Goal: Transaction & Acquisition: Purchase product/service

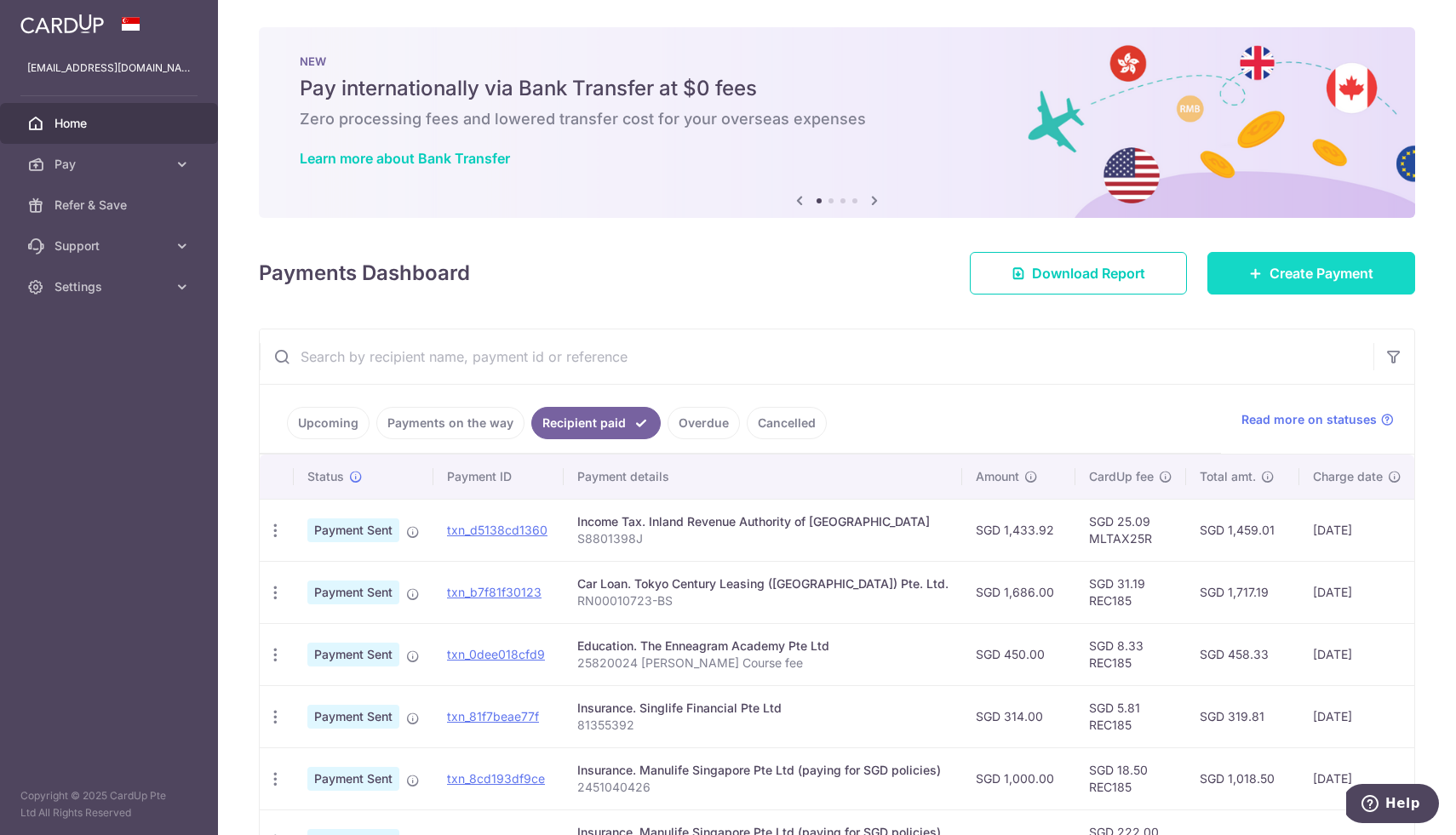
click at [1311, 259] on link "Create Payment" at bounding box center [1311, 273] width 208 height 43
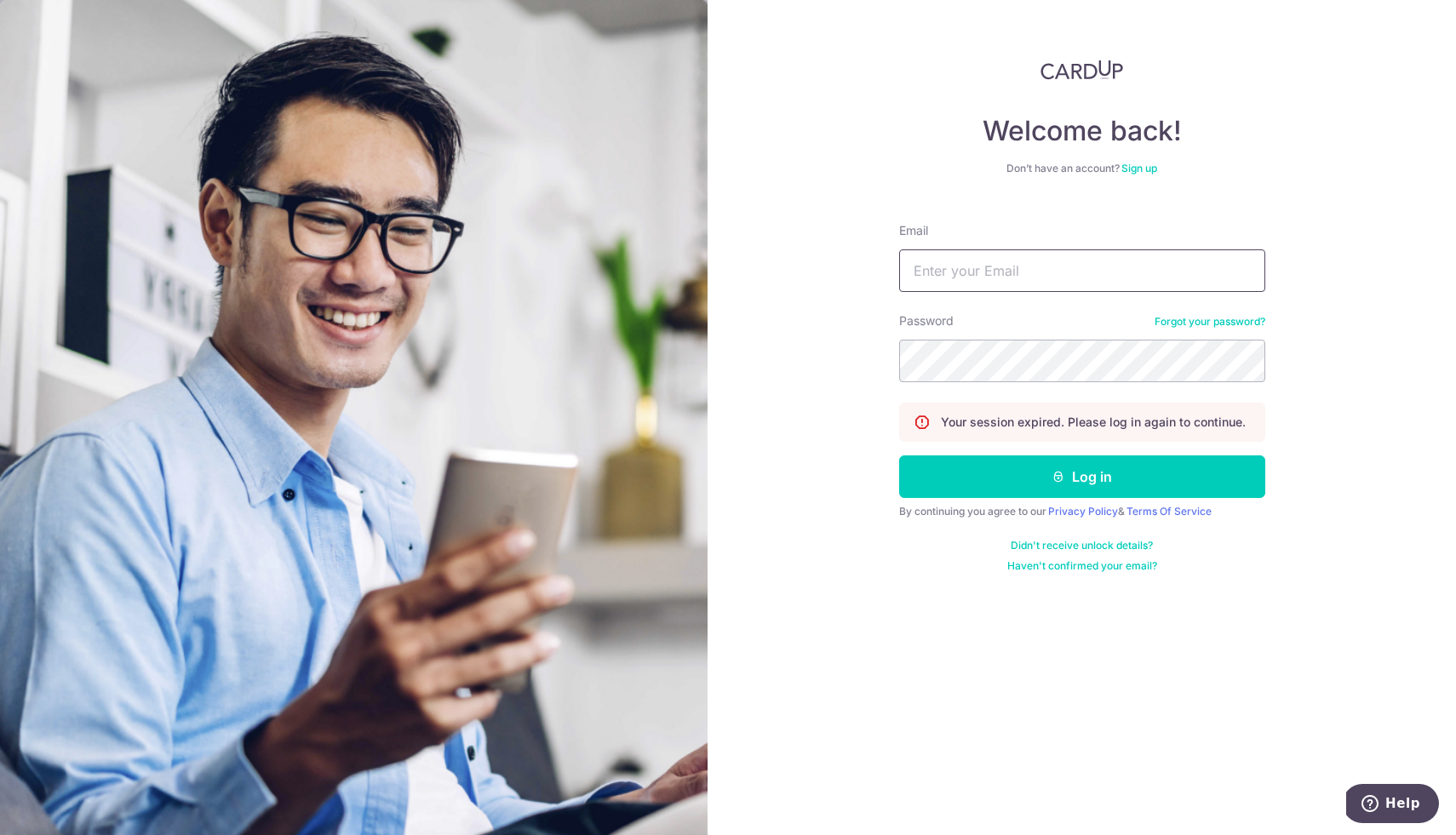
click at [1185, 279] on input "Email" at bounding box center [1082, 270] width 366 height 43
type input "rachel14188@hotmail.com"
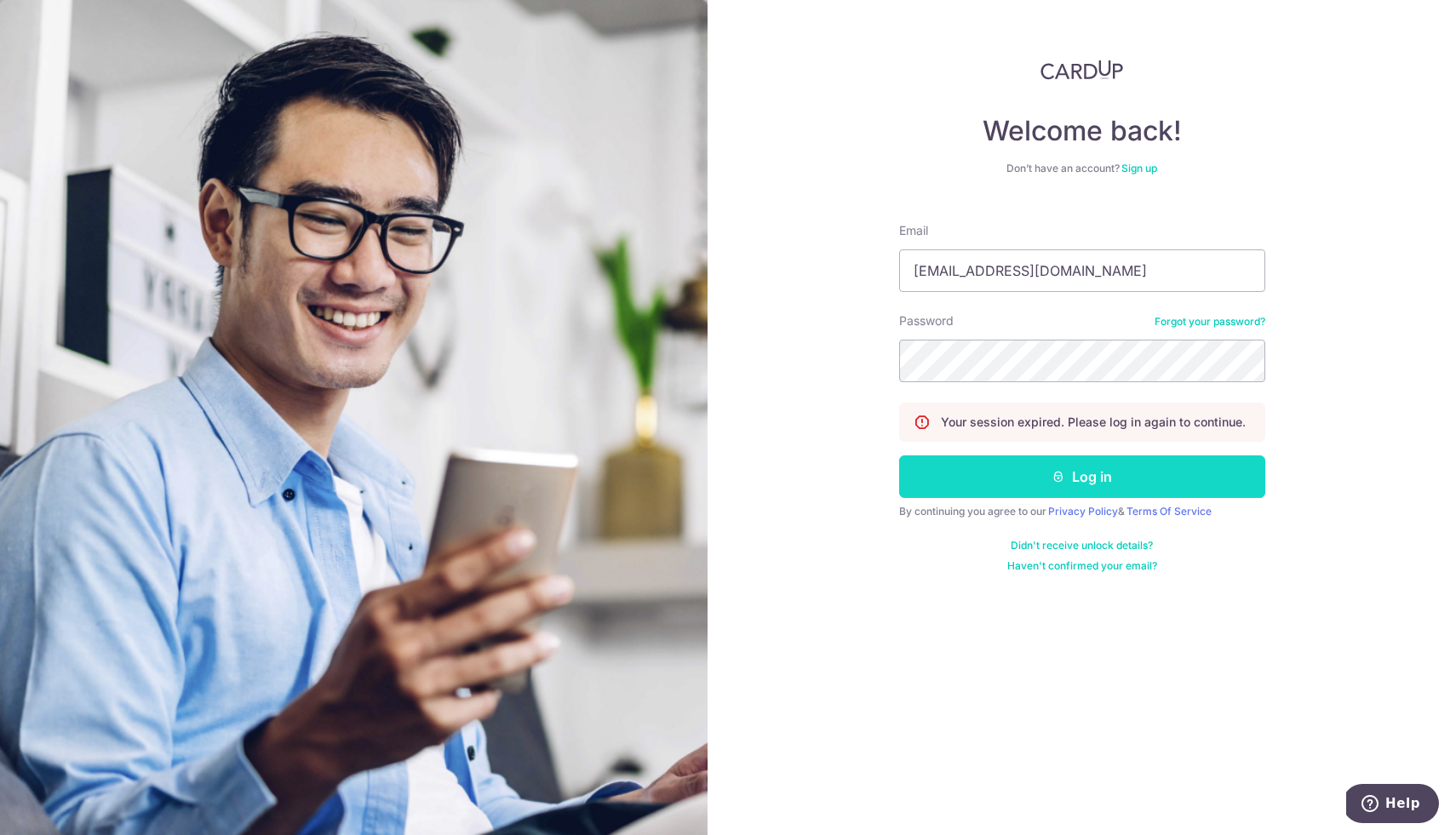
click at [1188, 486] on button "Log in" at bounding box center [1082, 476] width 366 height 43
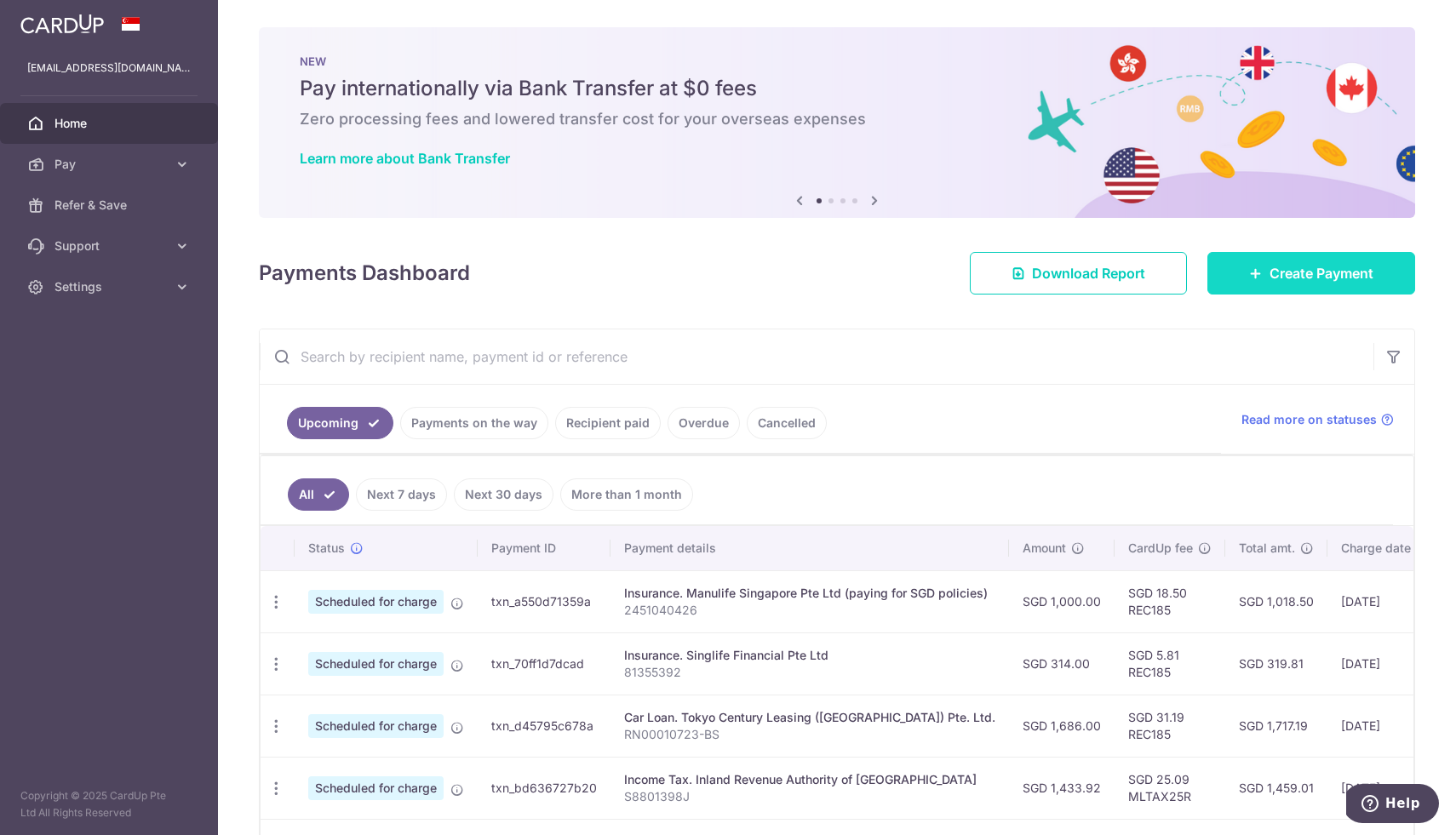
click at [1275, 275] on span "Create Payment" at bounding box center [1321, 273] width 104 height 20
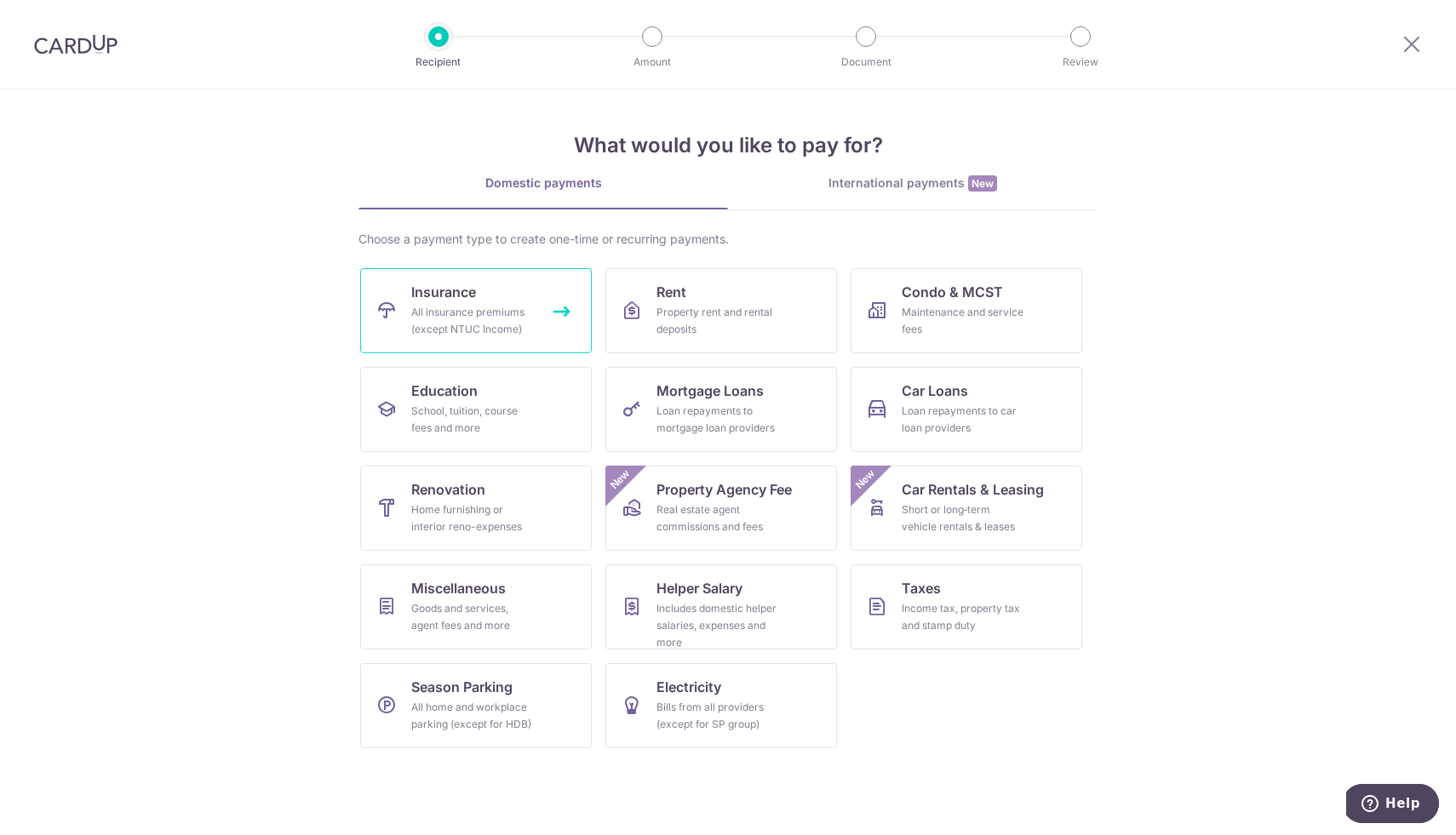
click at [471, 312] on div "All insurance premiums (except NTUC Income)" at bounding box center [473, 321] width 122 height 34
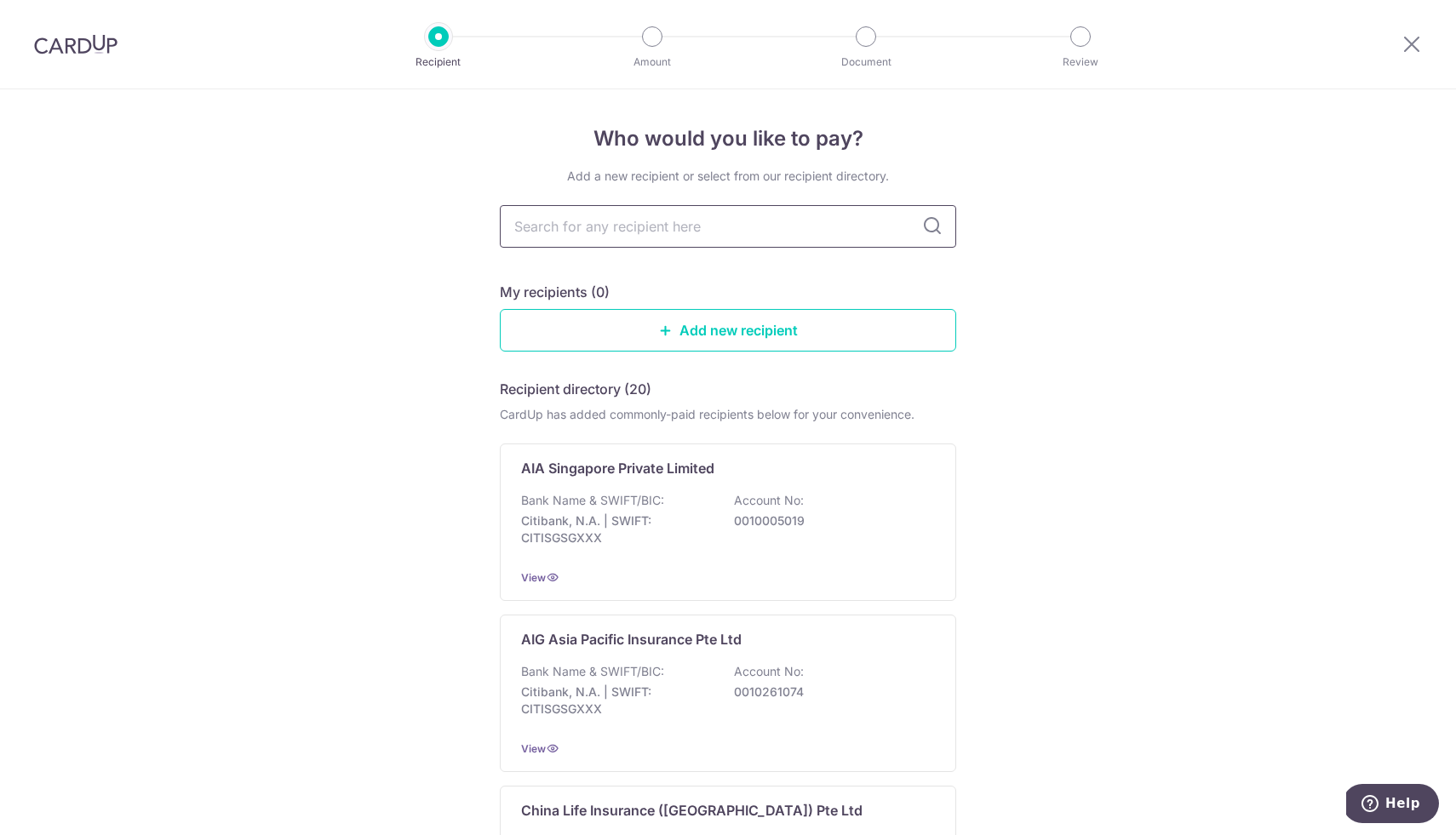
click at [530, 227] on input "text" at bounding box center [728, 226] width 456 height 43
type input "singlife"
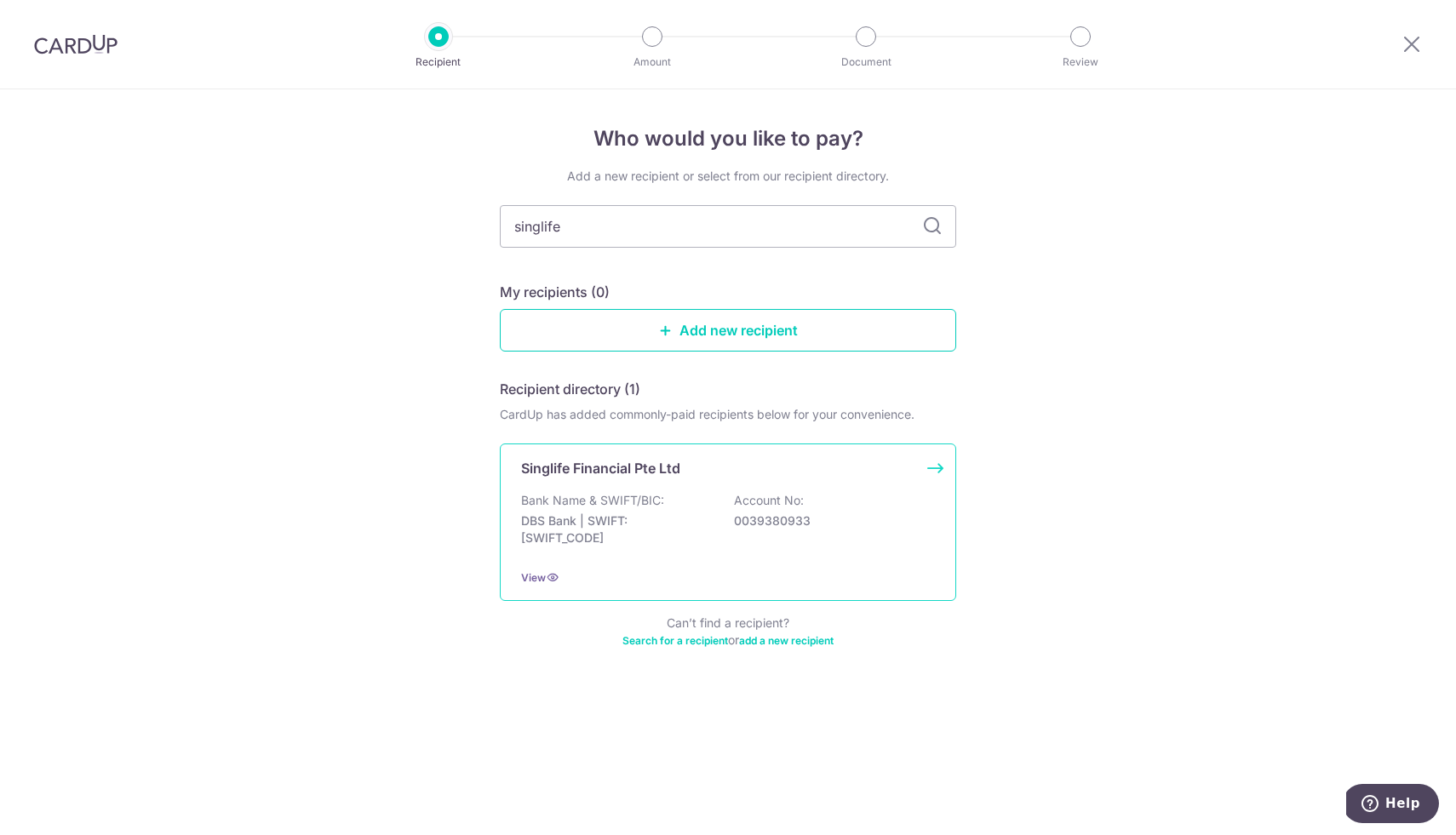
click at [750, 543] on div "Bank Name & SWIFT/BIC: DBS Bank | SWIFT: DBSSSGSGXXX Account No: 0039380933" at bounding box center [727, 523] width 413 height 63
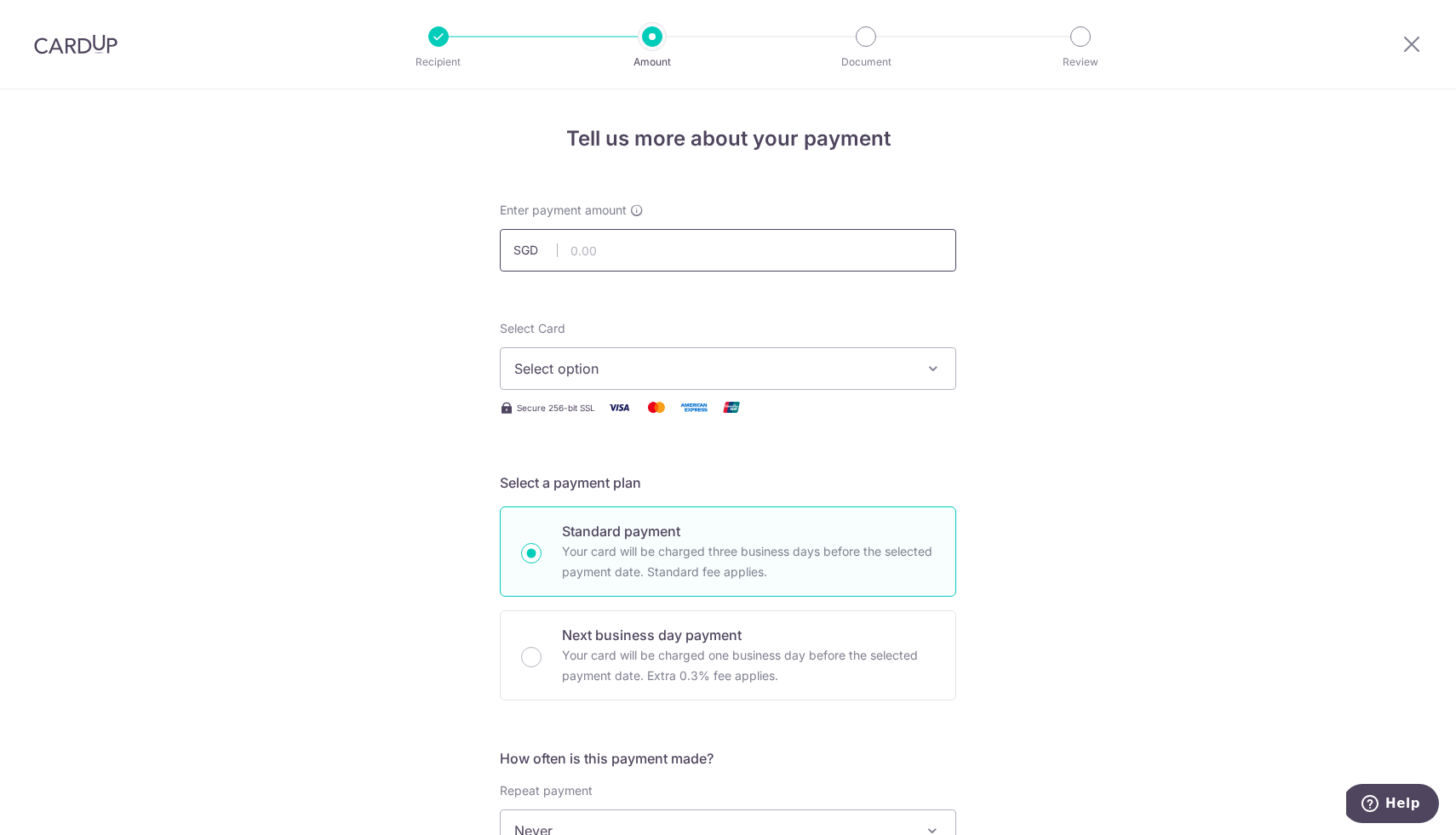
click at [780, 257] on input "text" at bounding box center [728, 250] width 456 height 43
type input "2,442.00"
click at [855, 373] on span "Select option" at bounding box center [712, 368] width 397 height 20
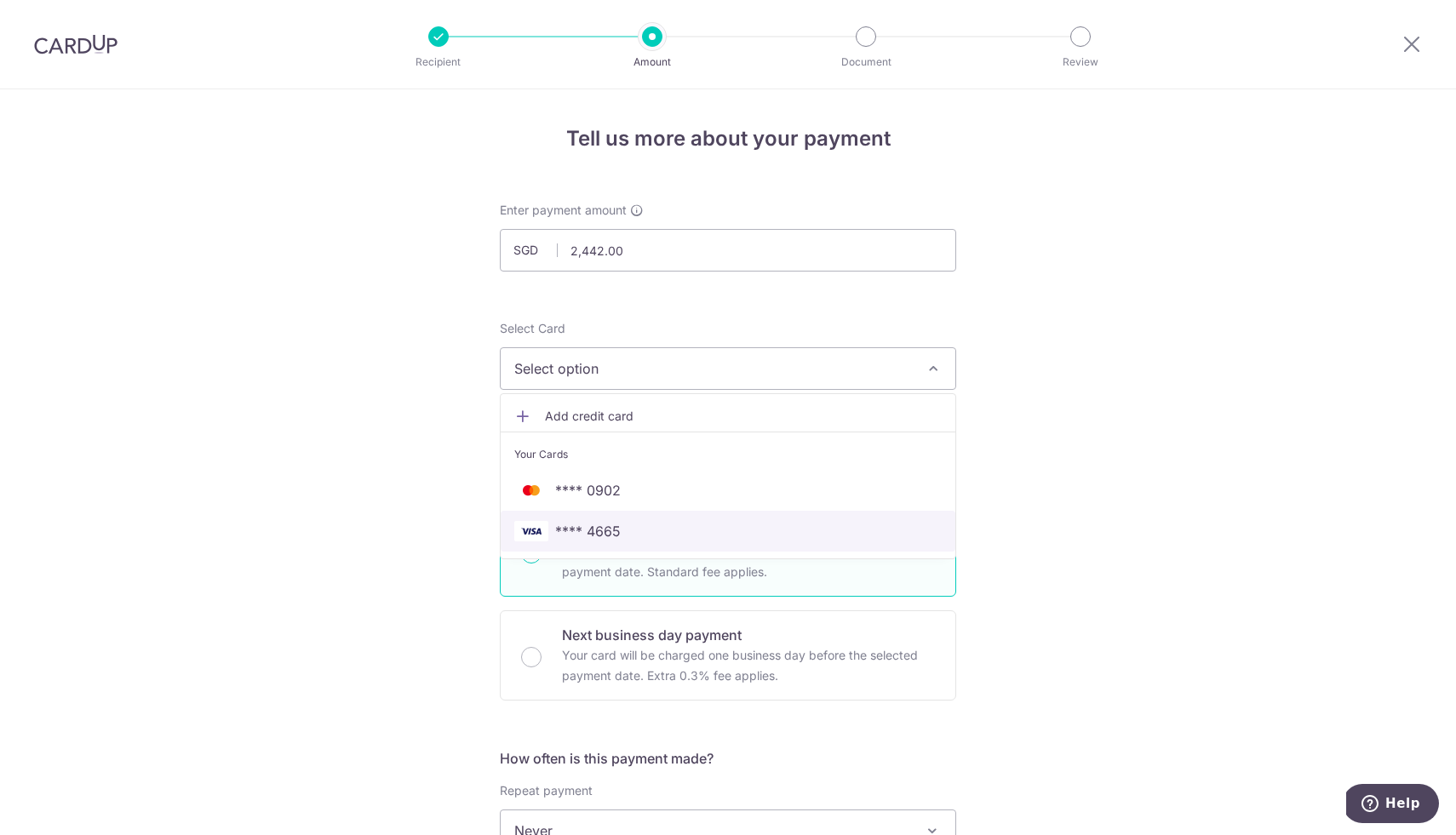
click at [773, 524] on span "**** 4665" at bounding box center [727, 530] width 427 height 20
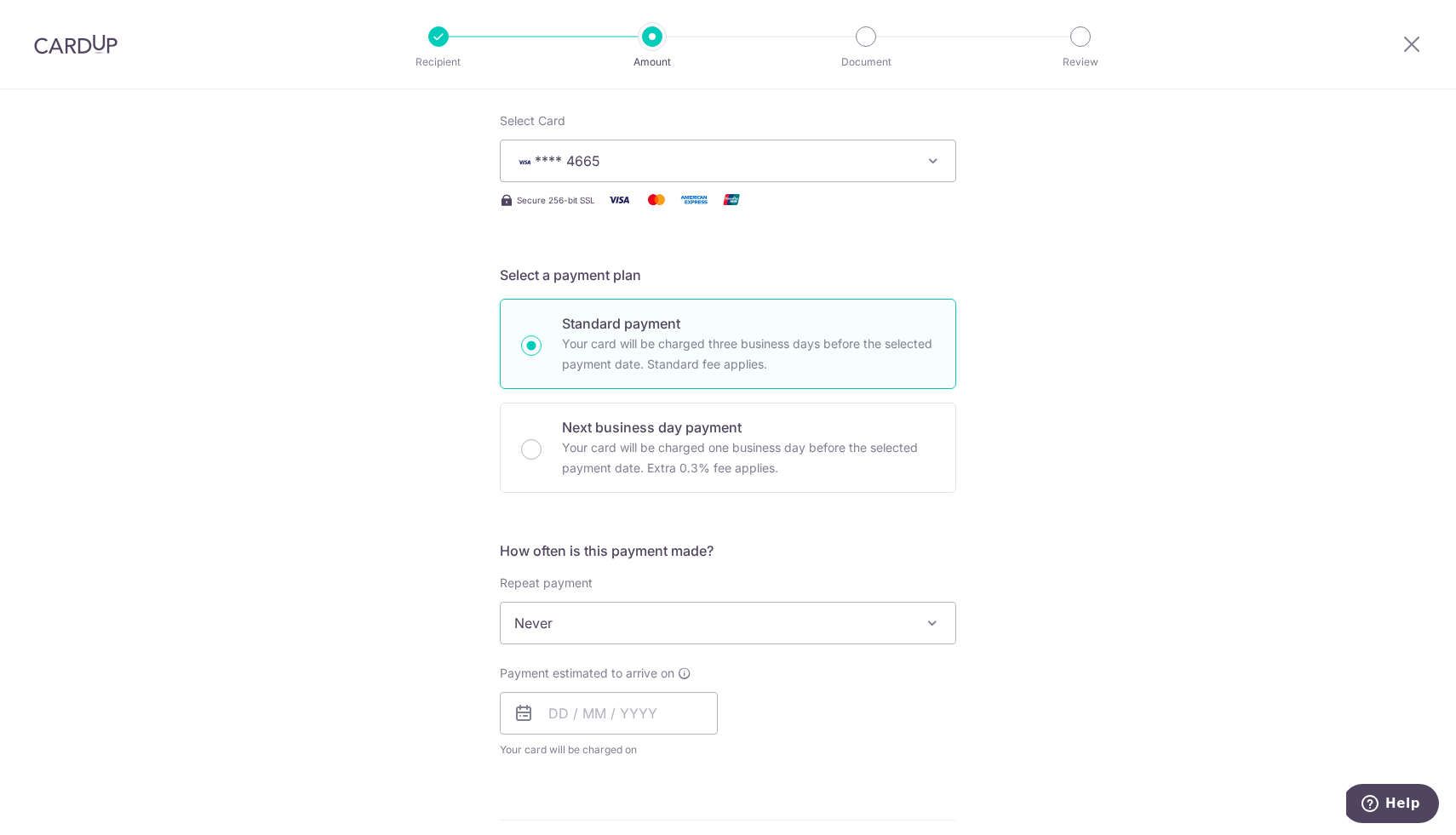
scroll to position [214, 0]
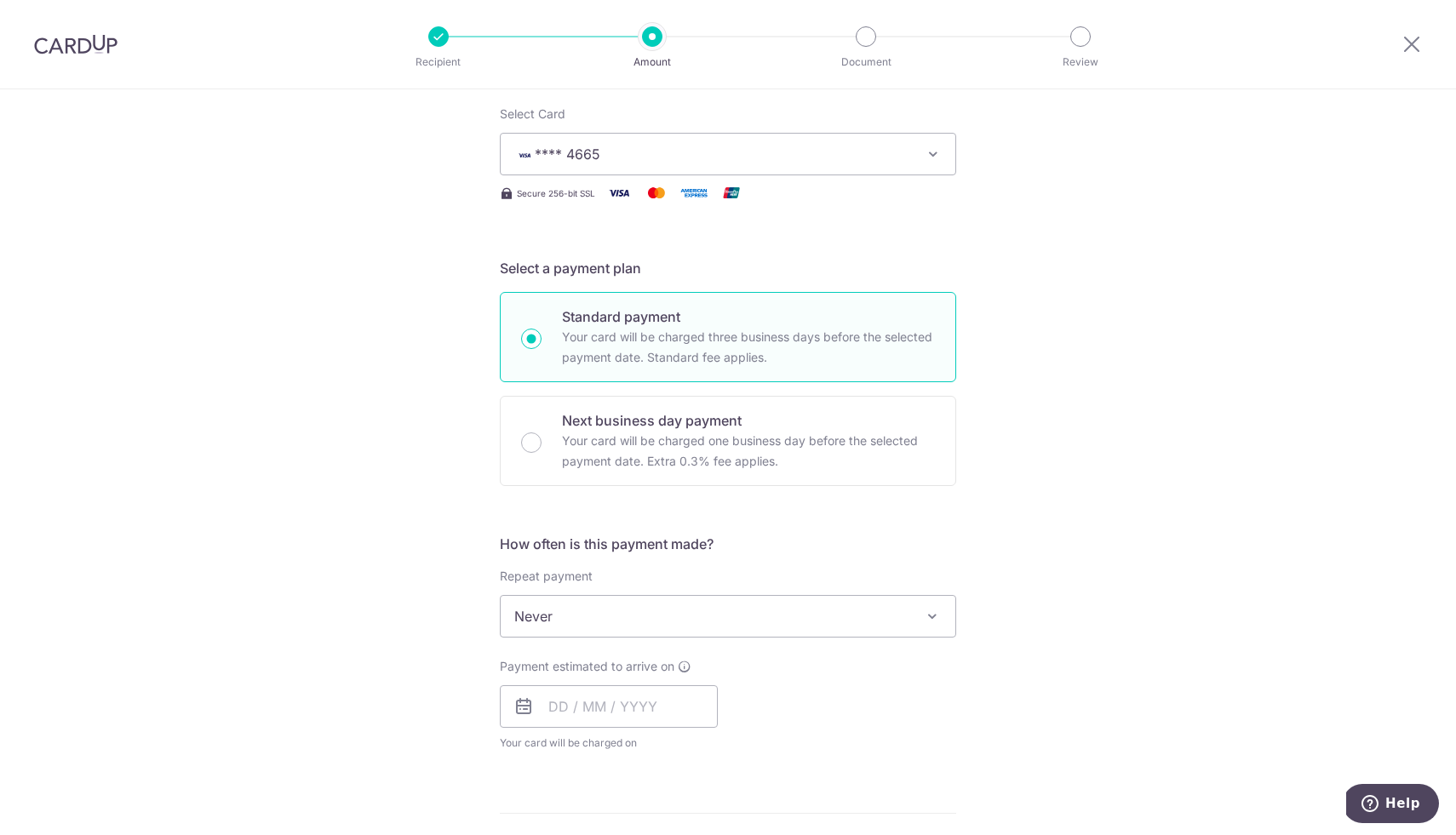
click at [588, 599] on span "Never" at bounding box center [728, 616] width 454 height 41
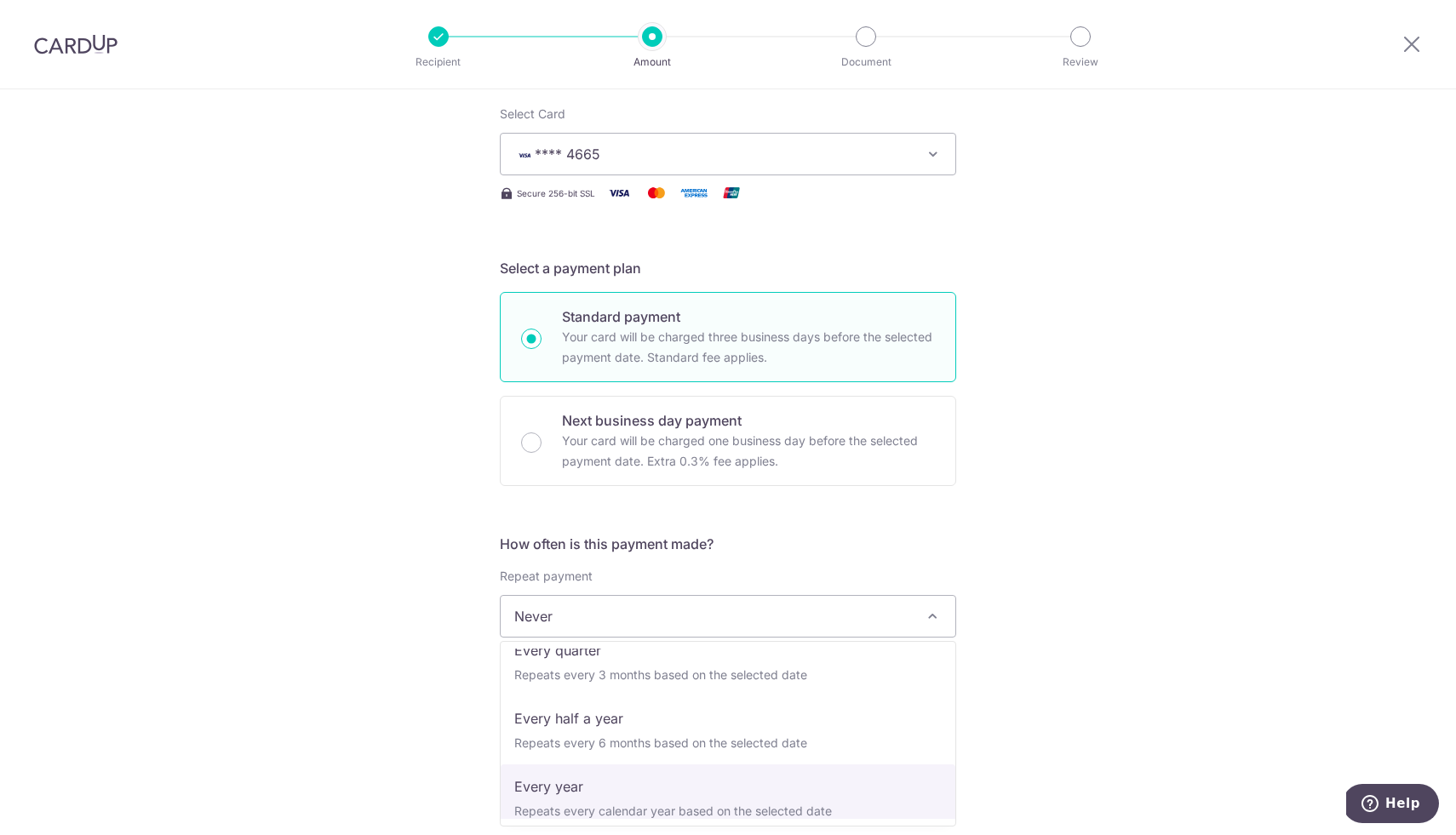
select select "6"
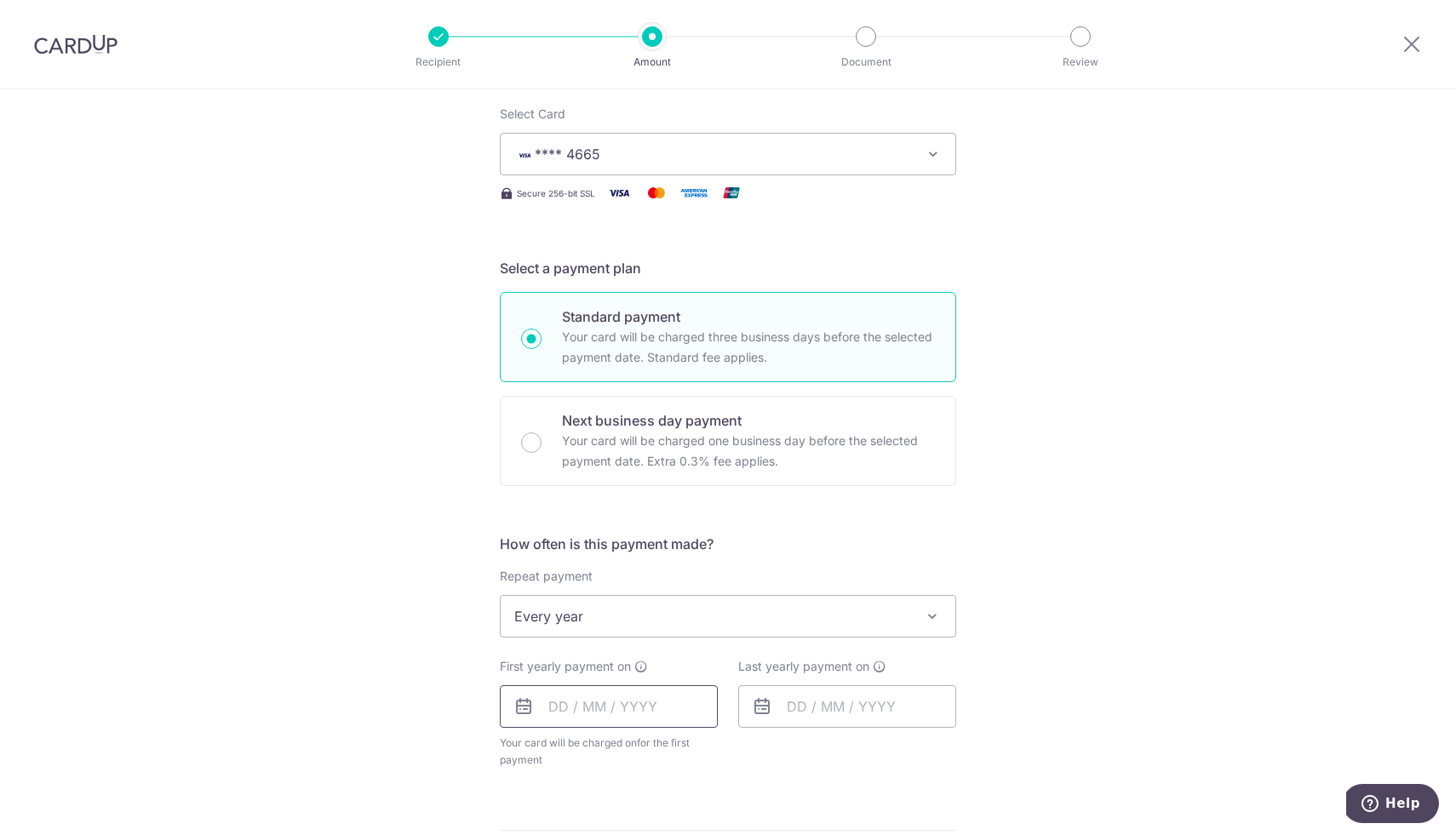
click at [635, 701] on input "text" at bounding box center [608, 706] width 218 height 43
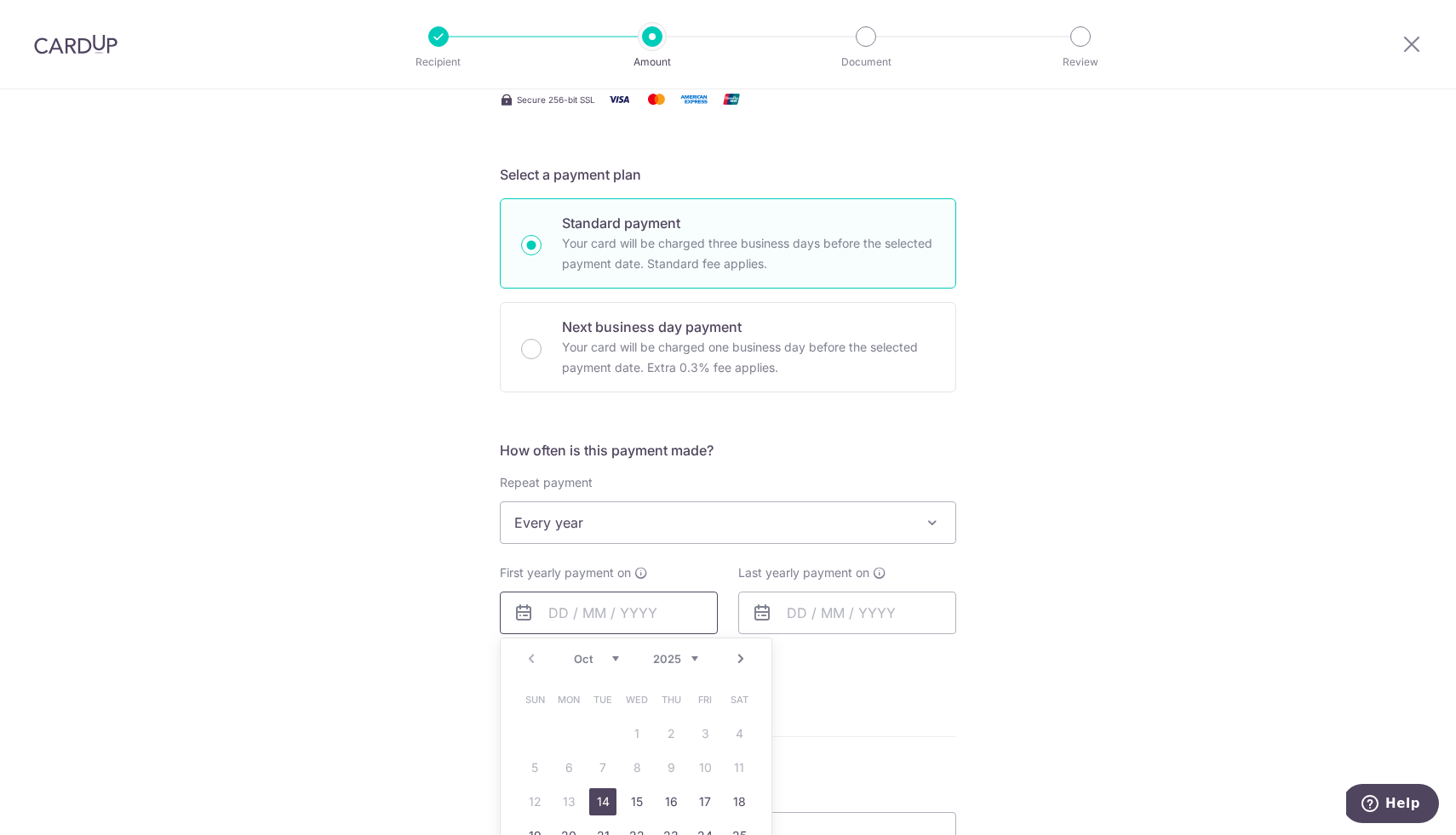
scroll to position [312, 0]
click at [602, 795] on link "14" at bounding box center [602, 797] width 27 height 27
type input "[DATE]"
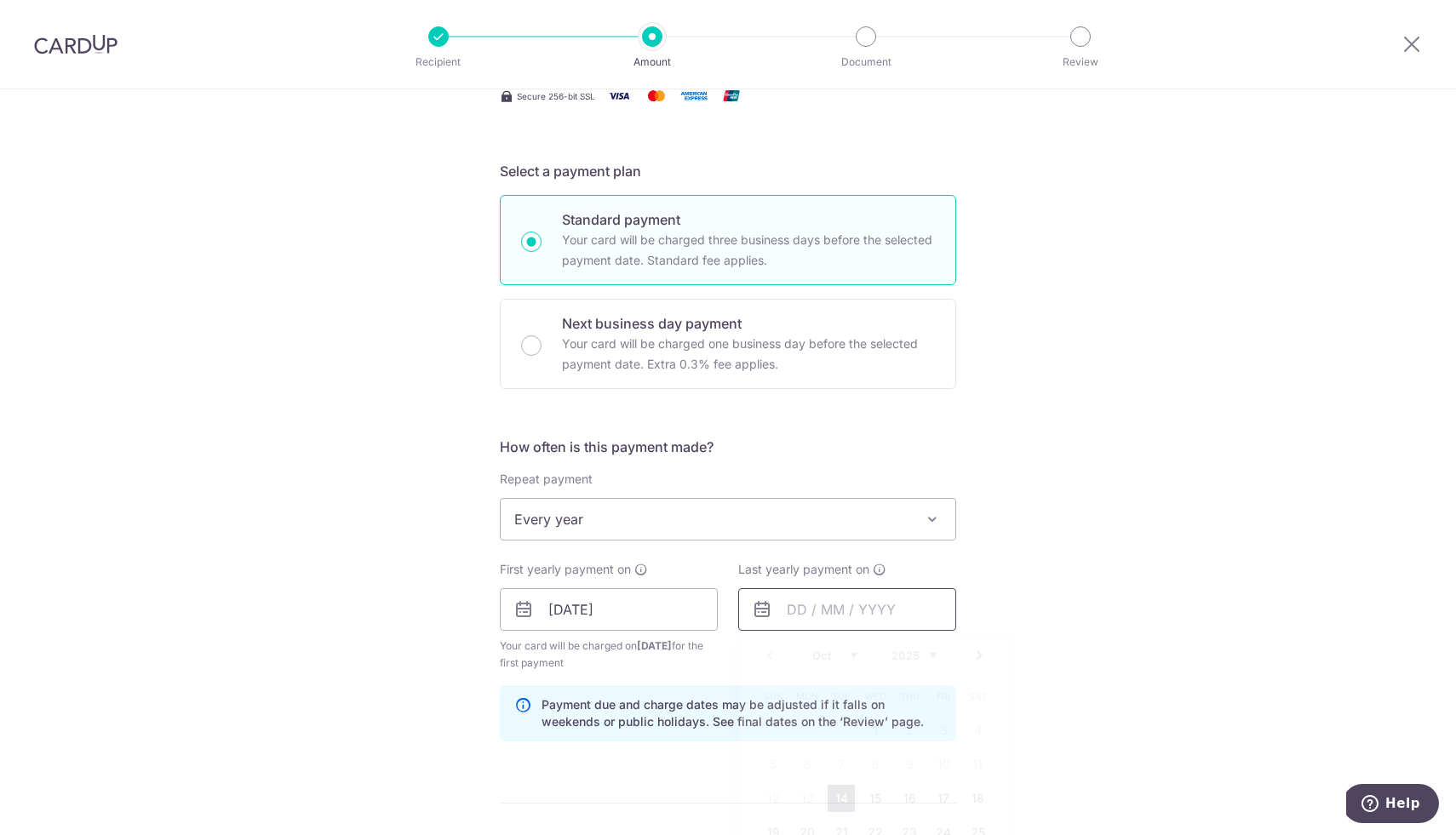
click at [799, 614] on input "text" at bounding box center [847, 609] width 218 height 43
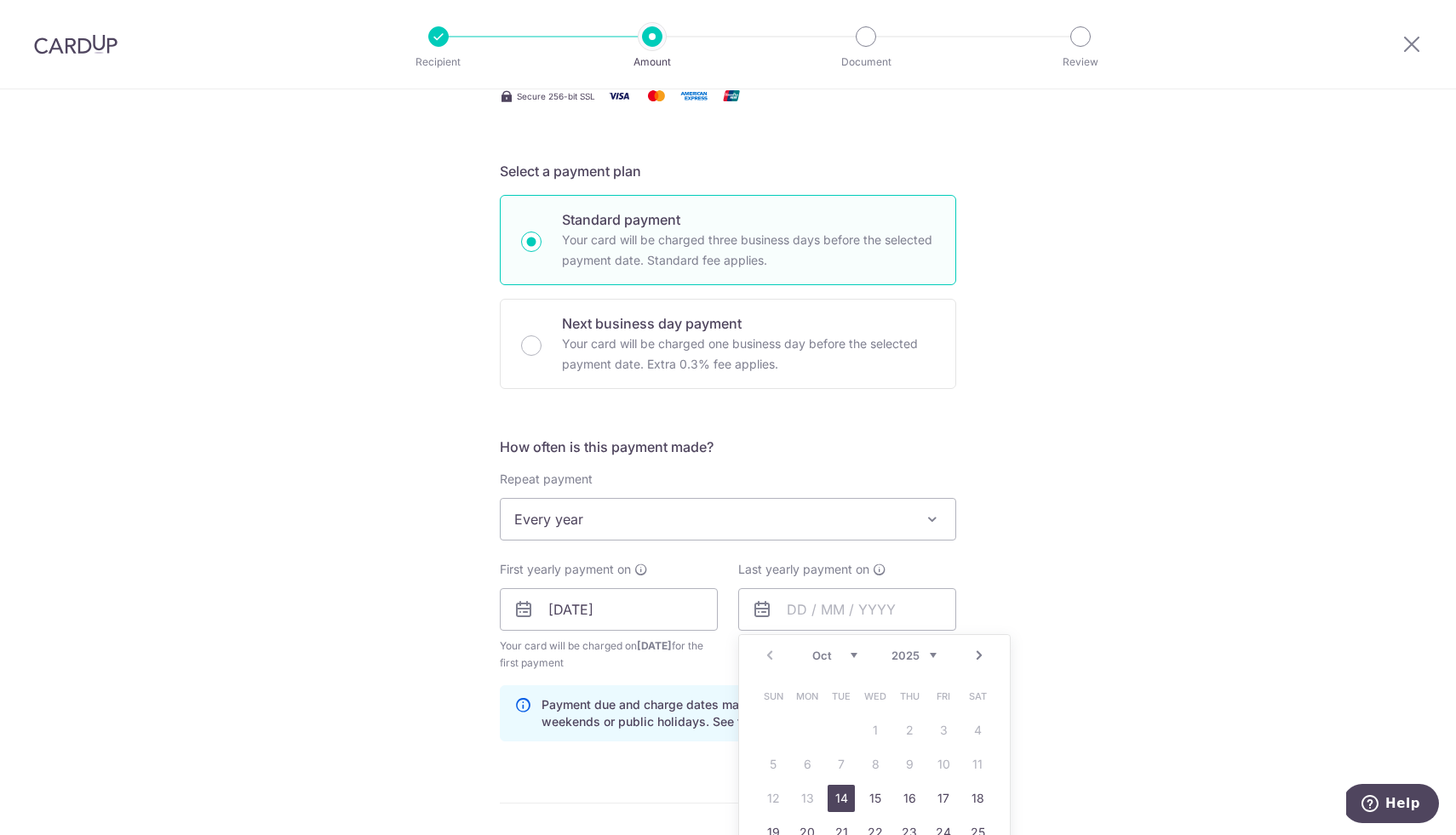
click at [818, 649] on select "Oct Nov Dec" at bounding box center [835, 655] width 45 height 14
click at [869, 739] on link "3" at bounding box center [875, 729] width 27 height 27
type input "[DATE]"
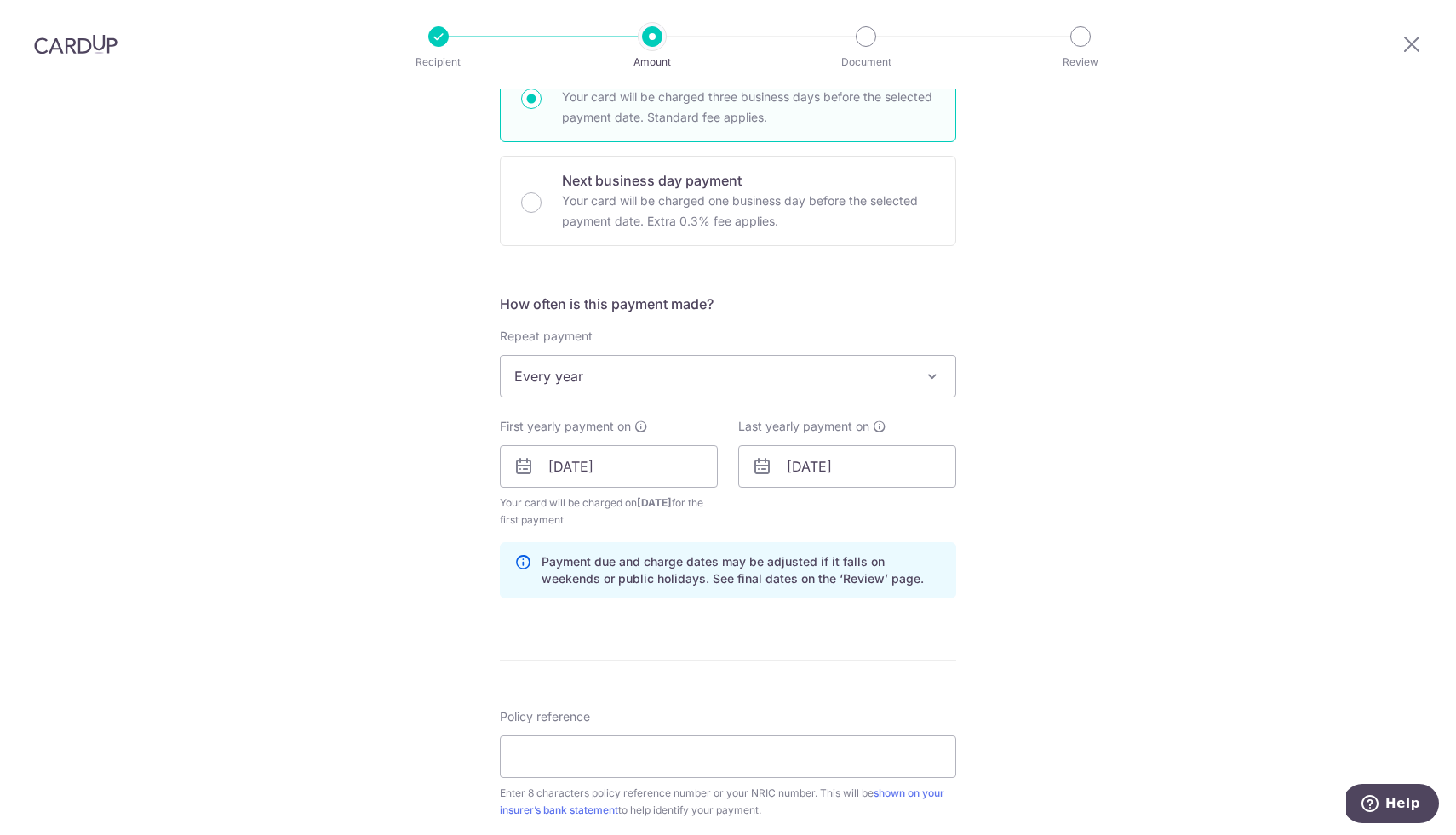
scroll to position [549, 0]
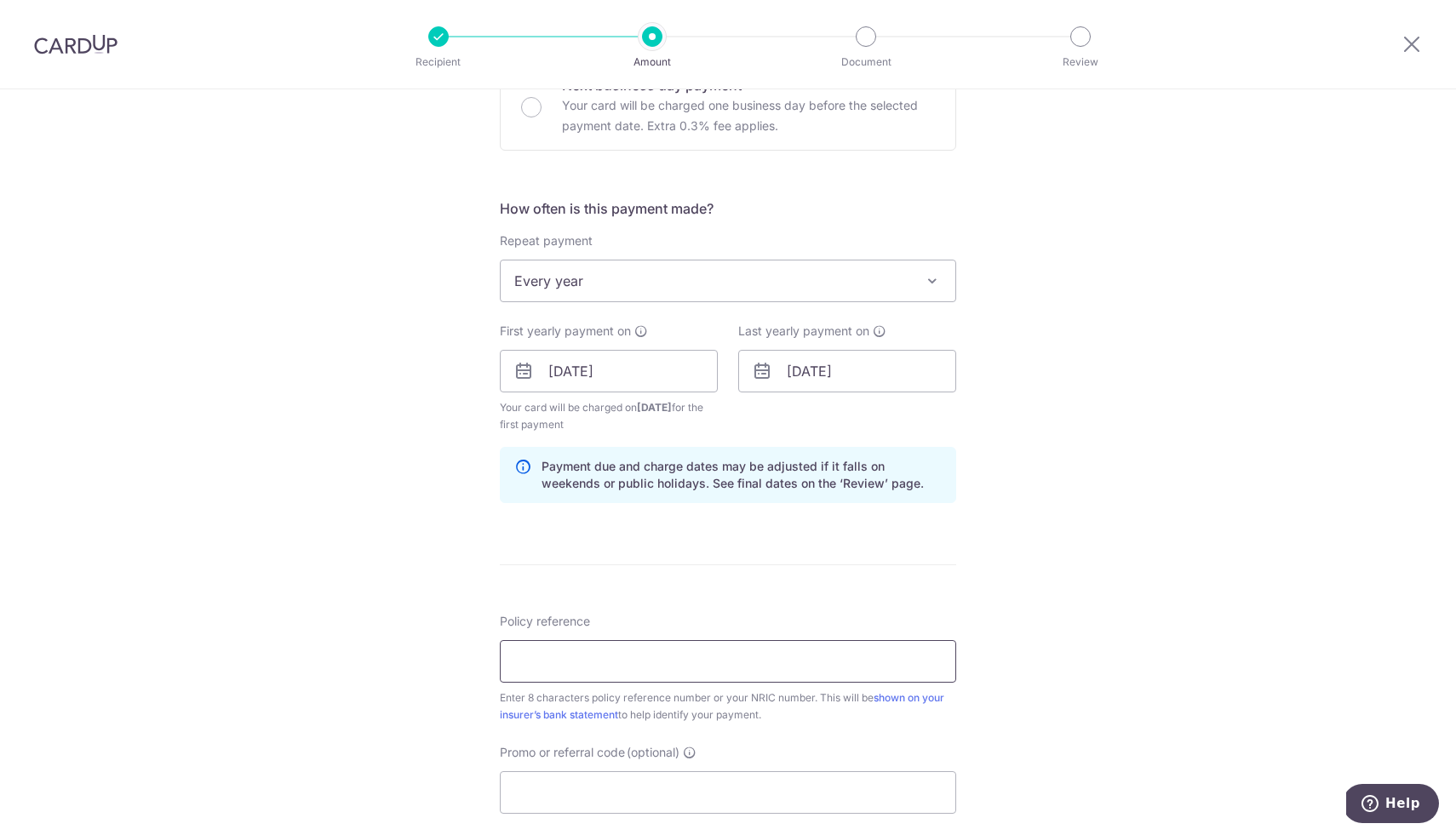
click at [837, 658] on input "Policy reference" at bounding box center [728, 661] width 456 height 43
paste input "81355539"
type input "81355539"
click at [822, 798] on input "Promo or referral code (optional)" at bounding box center [728, 792] width 456 height 43
type input "rec185"
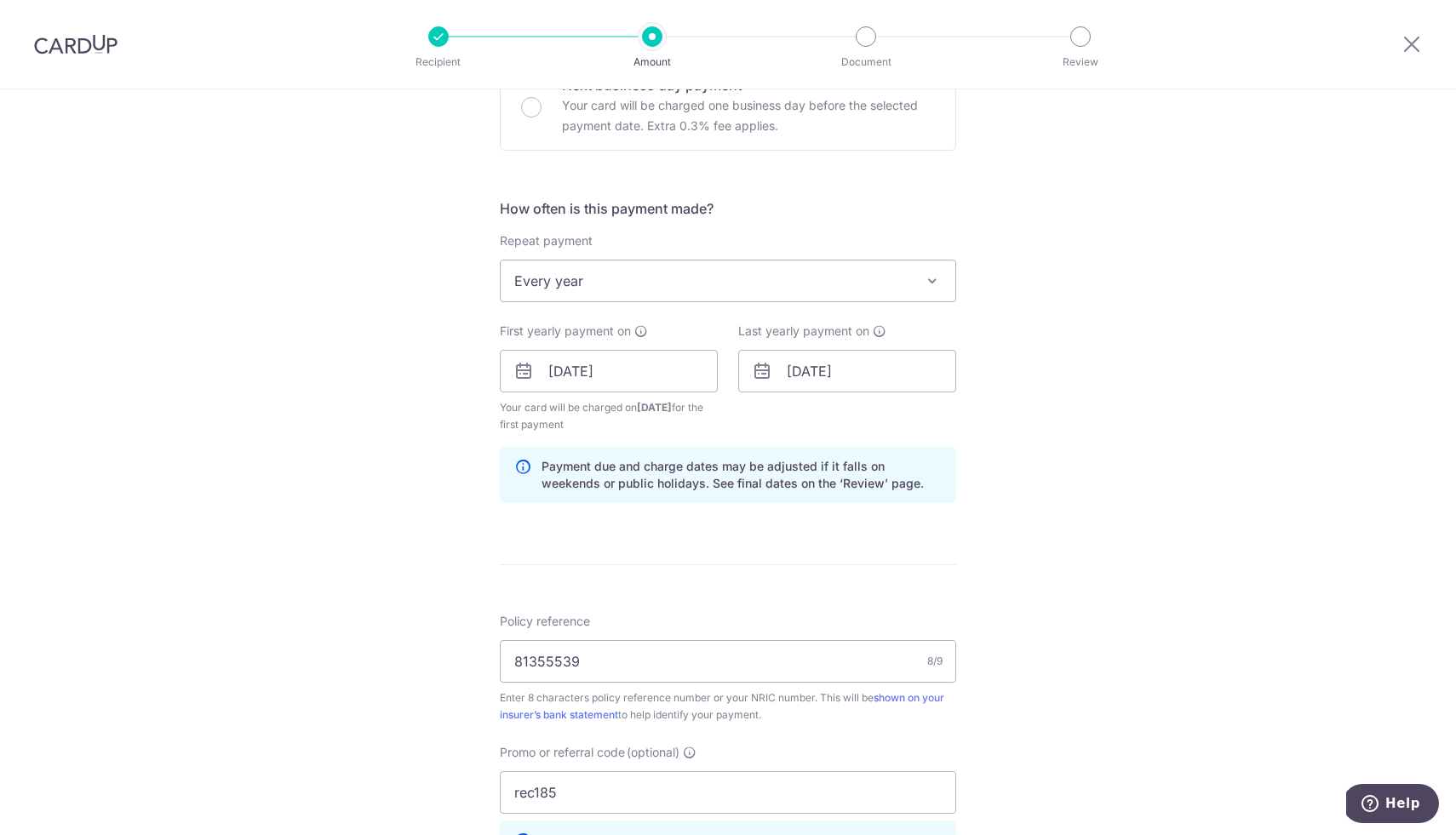
click at [1072, 666] on div "Tell us more about your payment Enter payment amount SGD 2,442.00 2442.00 Selec…" at bounding box center [728, 390] width 1456 height 1702
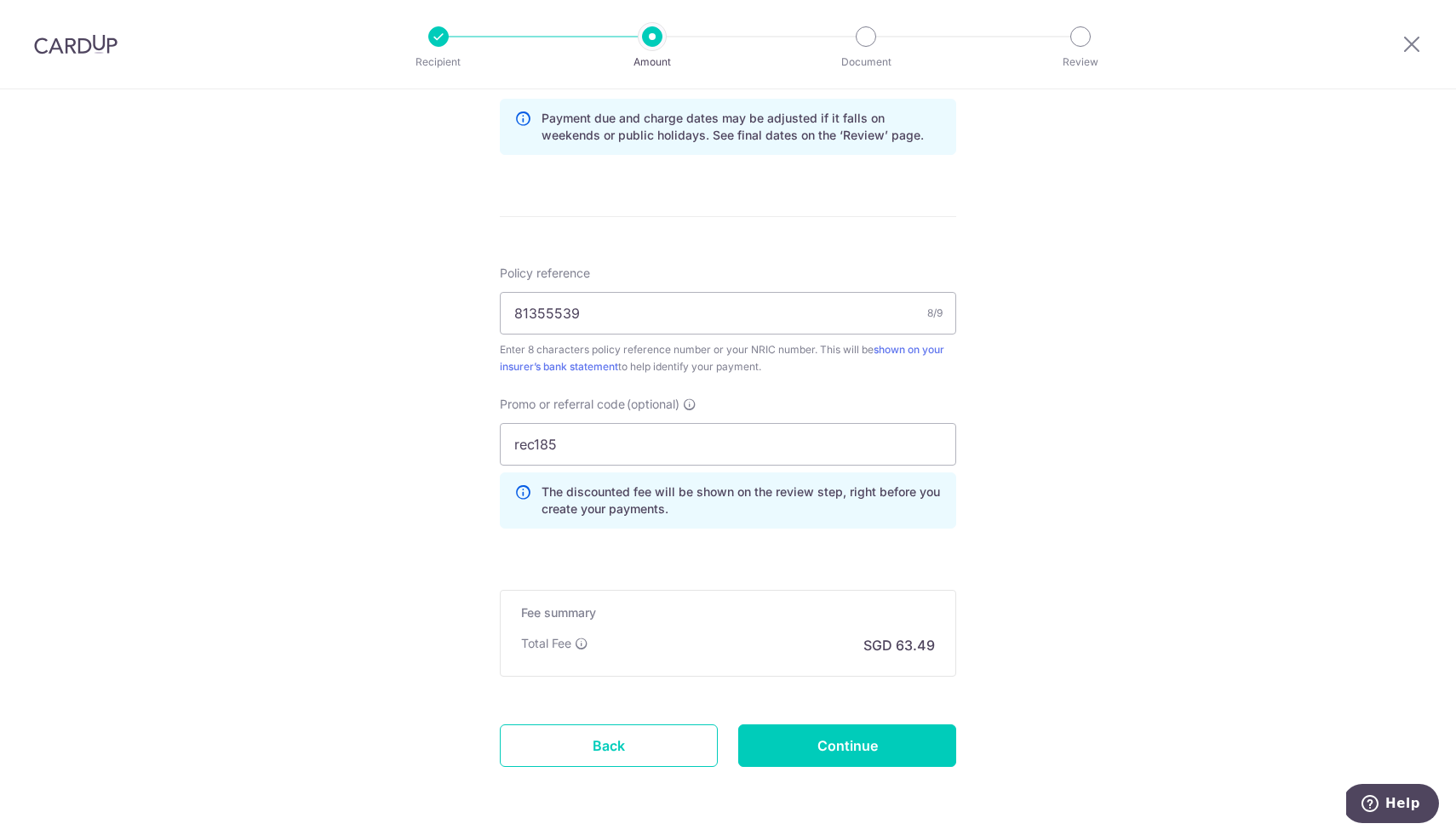
scroll to position [896, 0]
click at [882, 754] on input "Continue" at bounding box center [847, 747] width 218 height 43
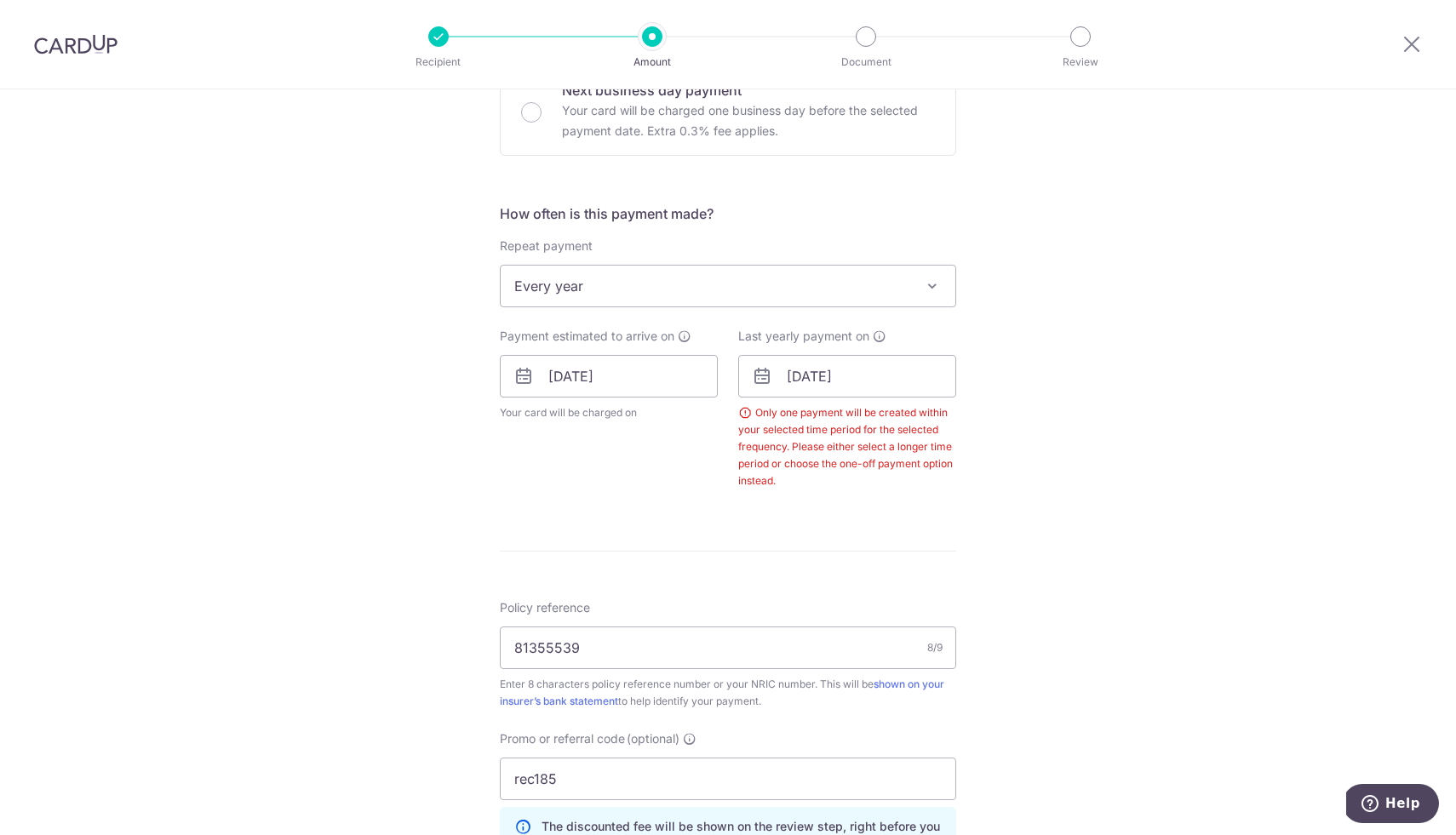
scroll to position [541, 0]
click at [767, 286] on span "Every year" at bounding box center [728, 290] width 454 height 41
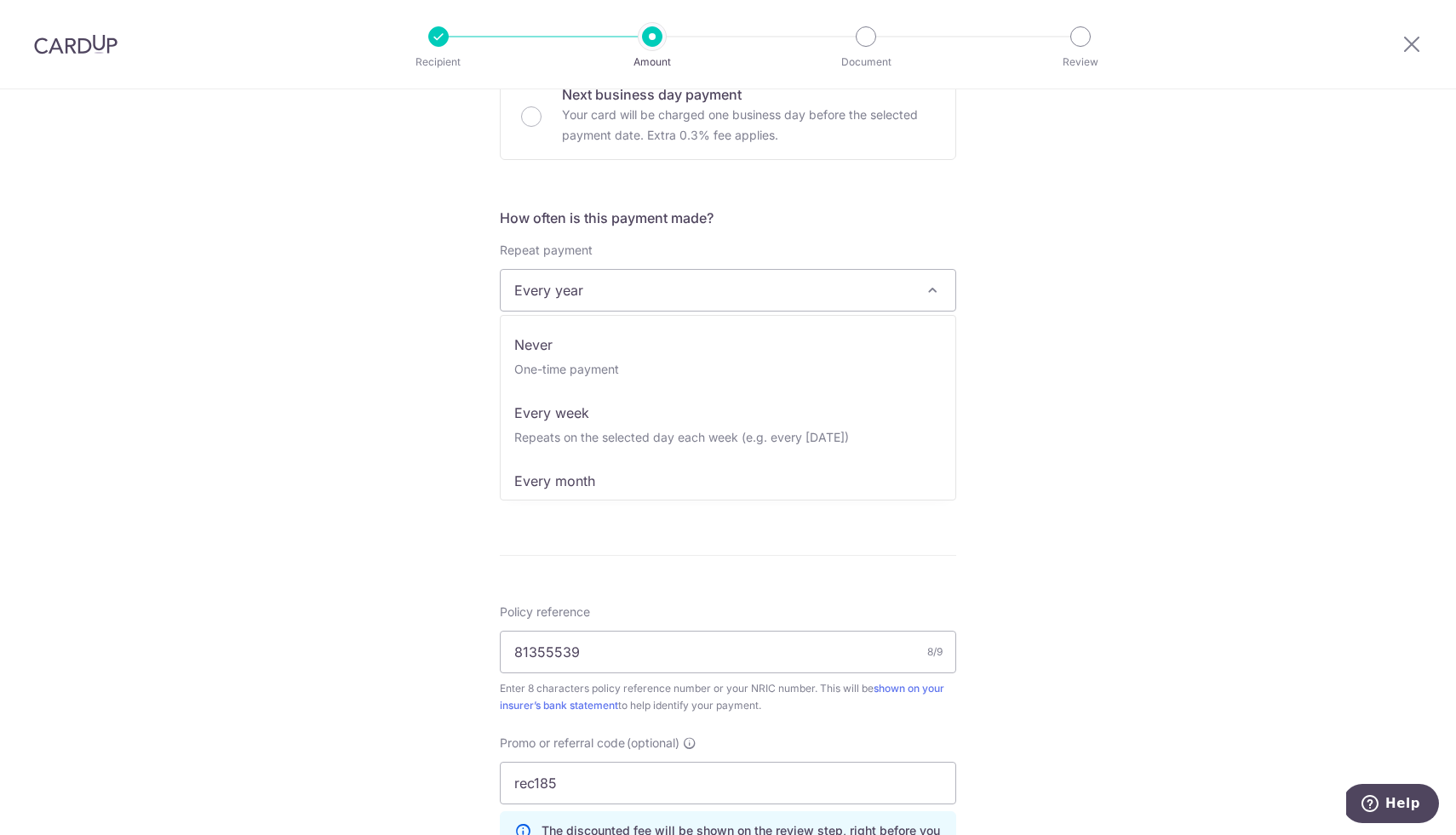
scroll to position [204, 0]
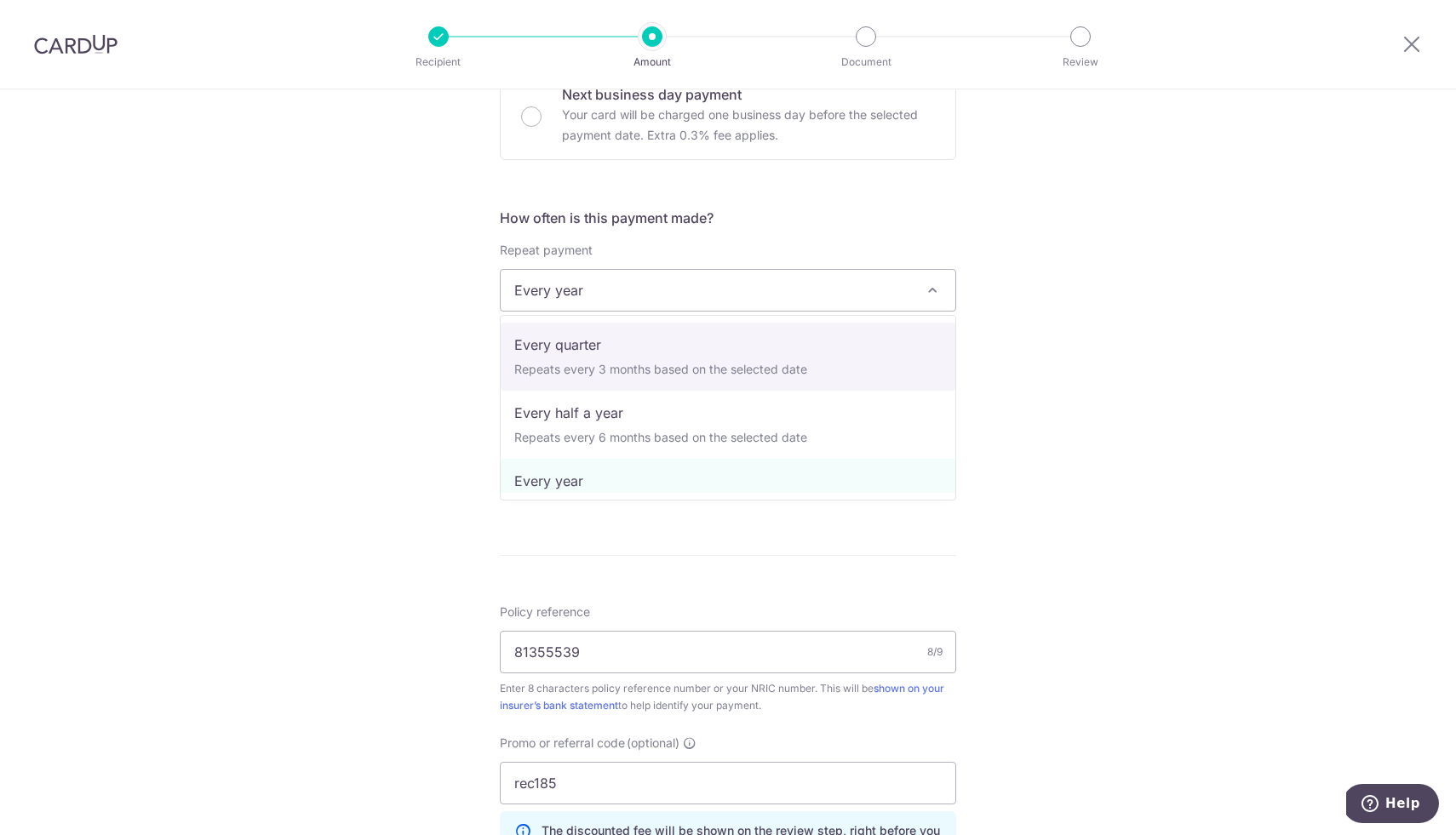
select select "4"
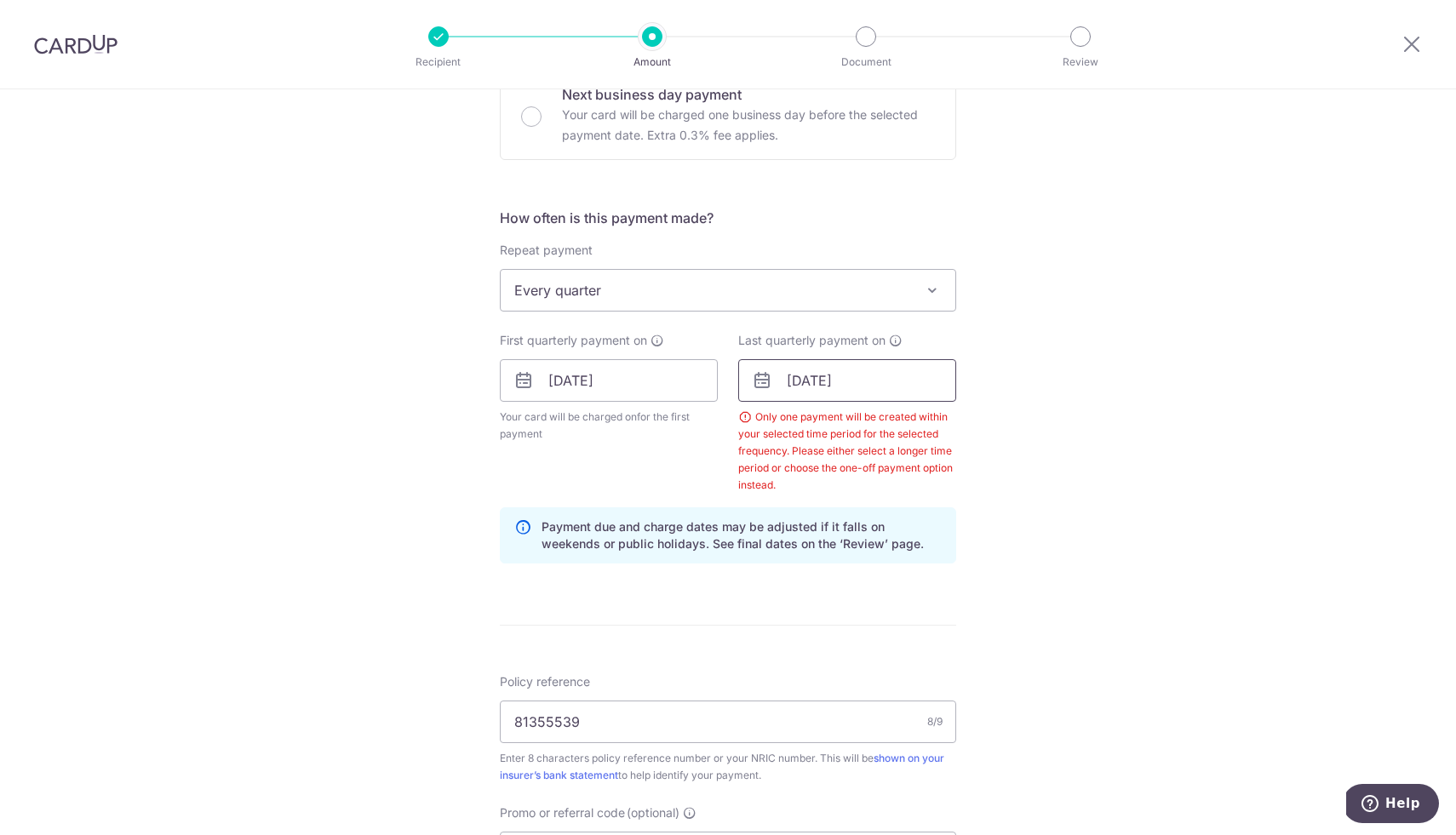
click at [777, 373] on input "[DATE]" at bounding box center [847, 380] width 218 height 43
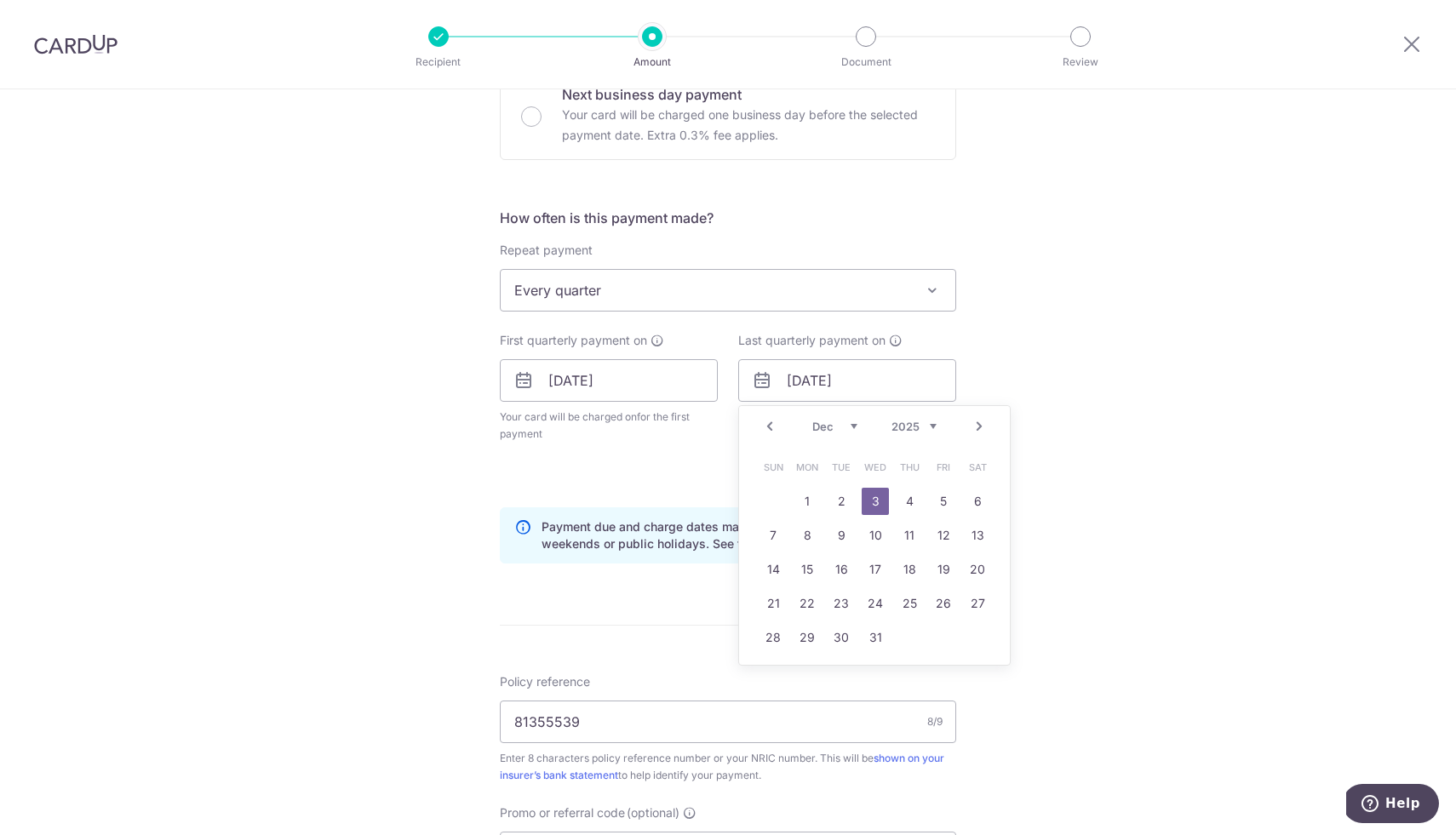
click at [979, 431] on link "Next" at bounding box center [979, 425] width 20 height 20
click at [986, 532] on link "14" at bounding box center [977, 535] width 27 height 27
type input "14/02/2026"
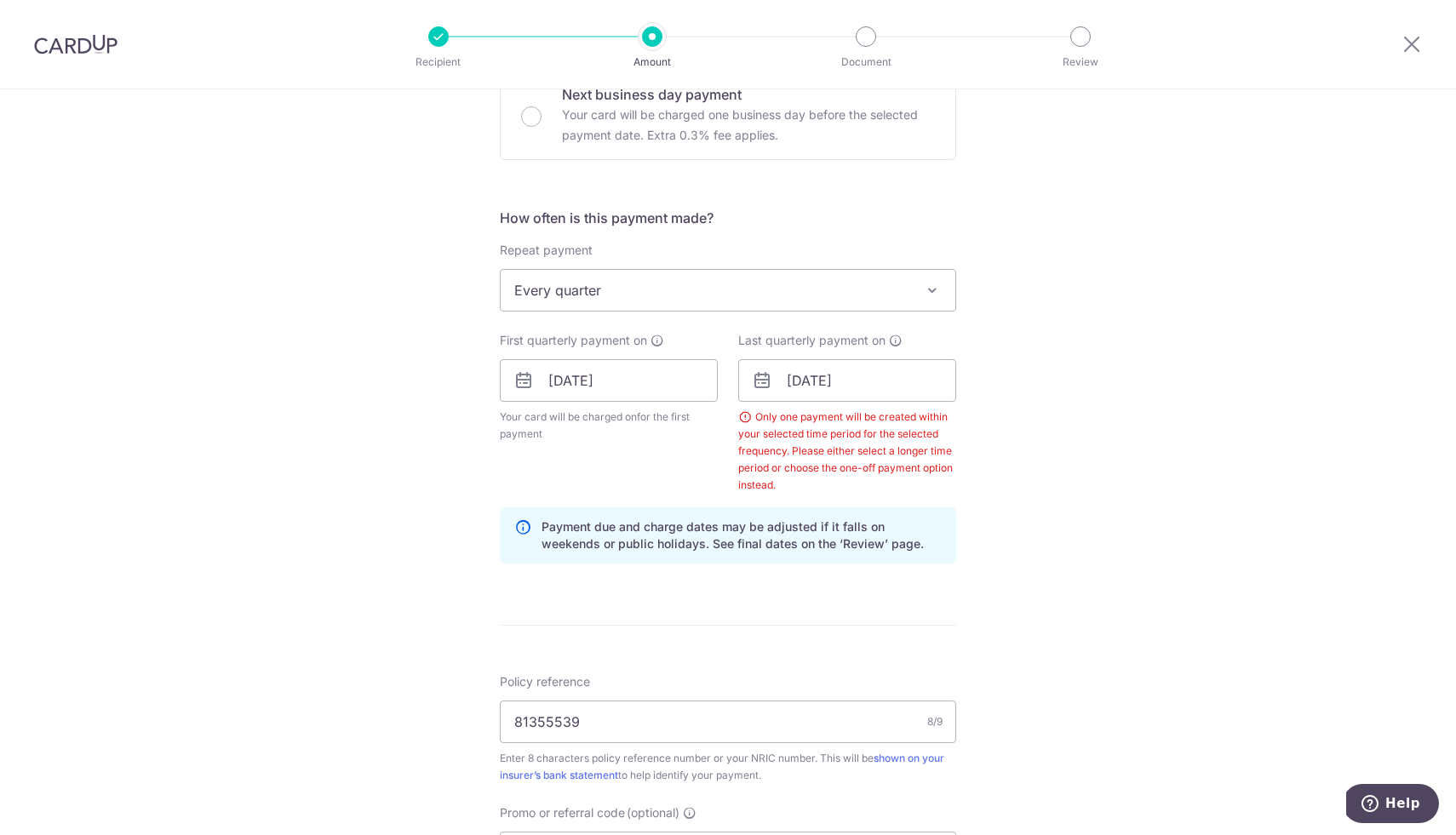
click at [1044, 543] on div "Tell us more about your payment Enter payment amount SGD 2,442.00 2442.00 Selec…" at bounding box center [728, 426] width 1456 height 1754
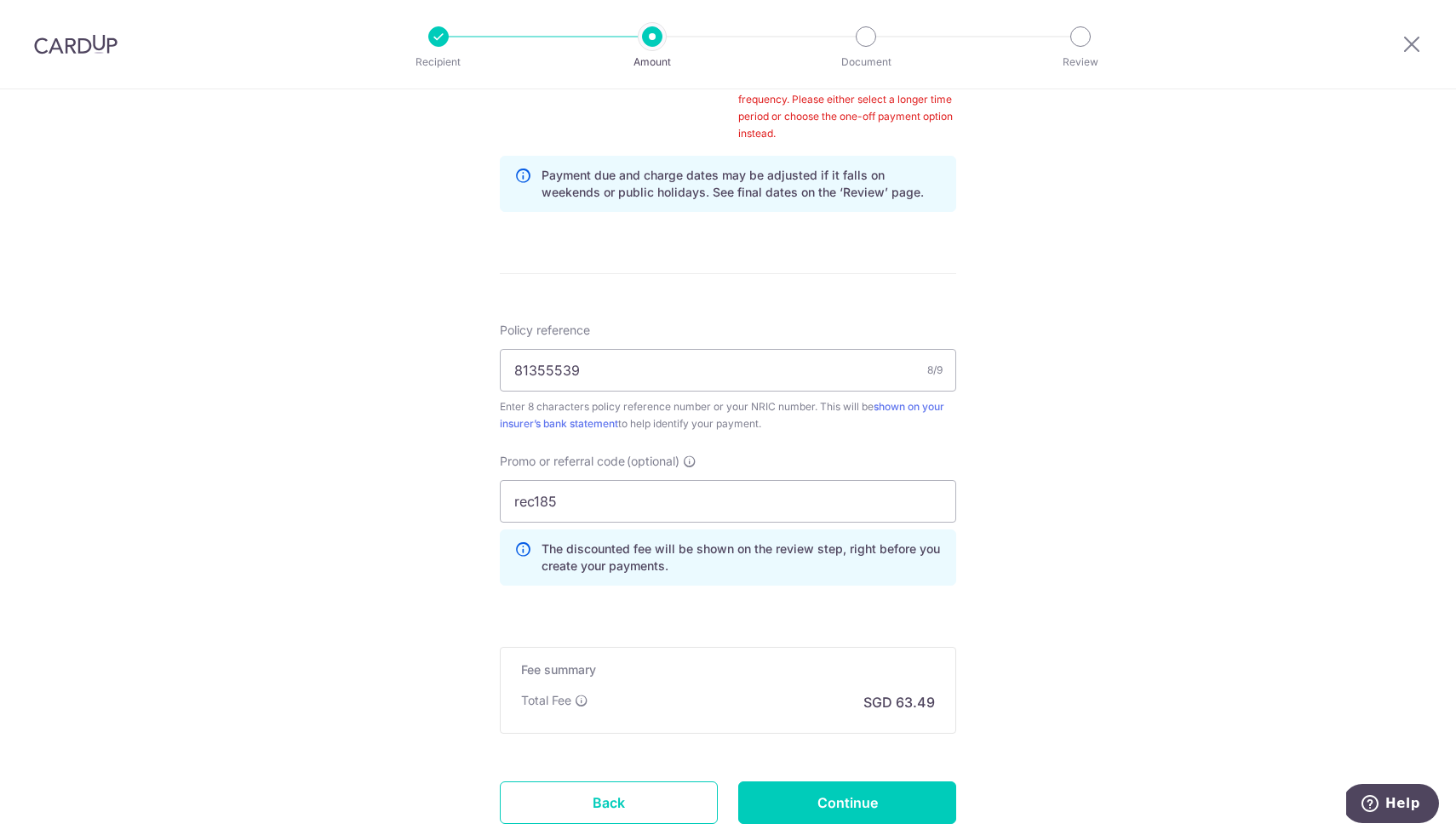
scroll to position [995, 0]
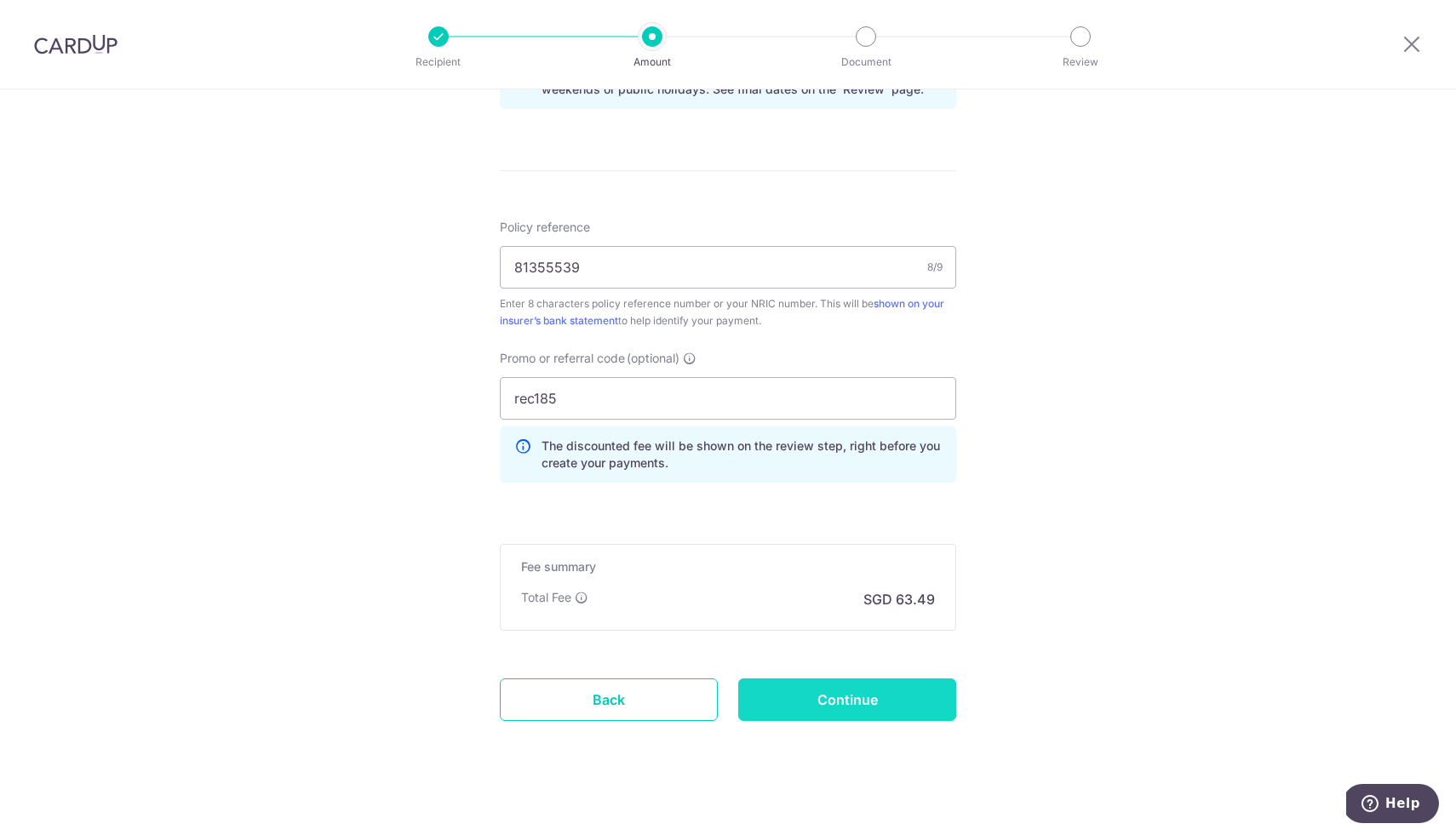
click at [953, 682] on input "Continue" at bounding box center [847, 699] width 218 height 43
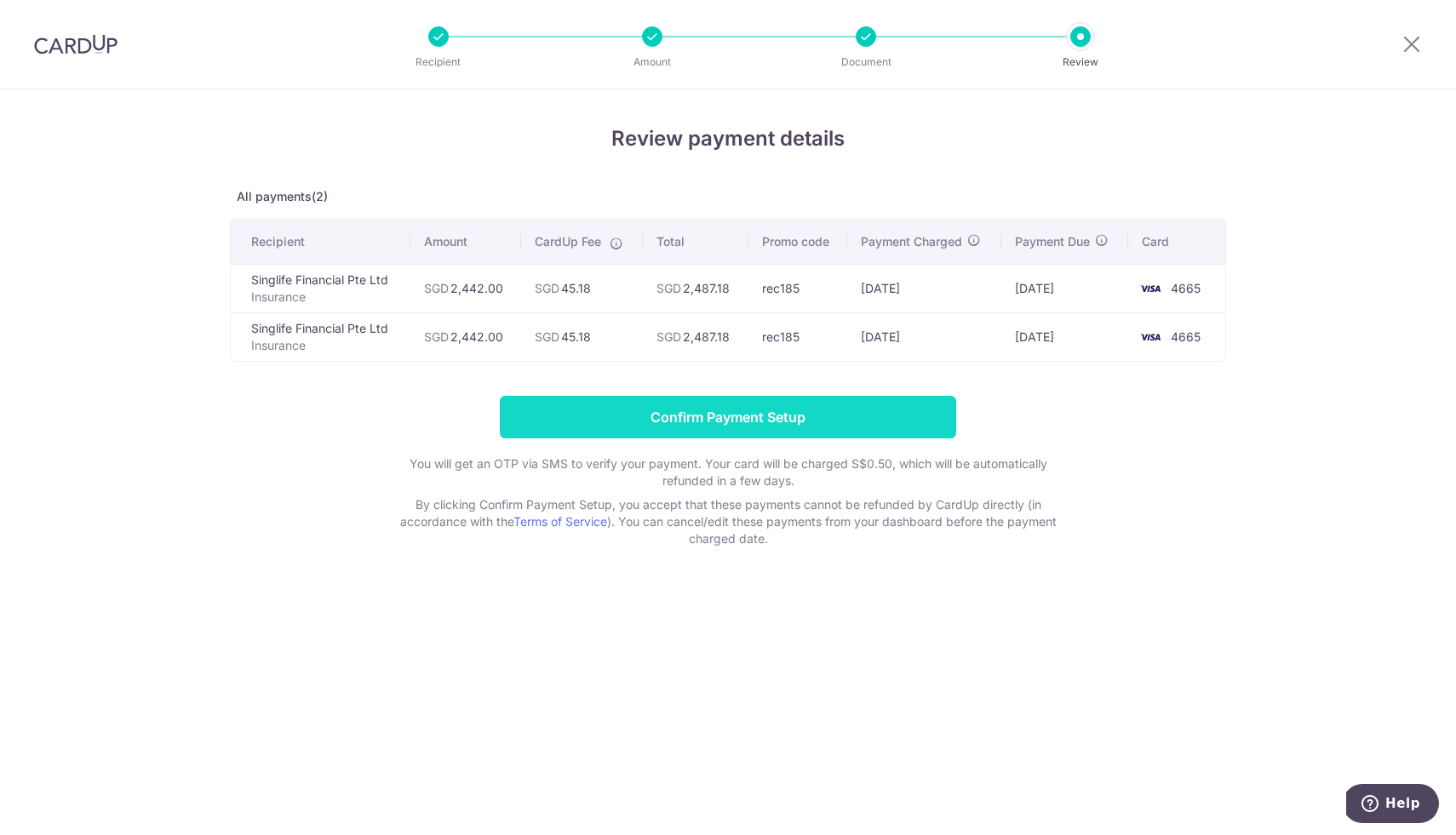
click at [761, 408] on input "Confirm Payment Setup" at bounding box center [728, 417] width 456 height 43
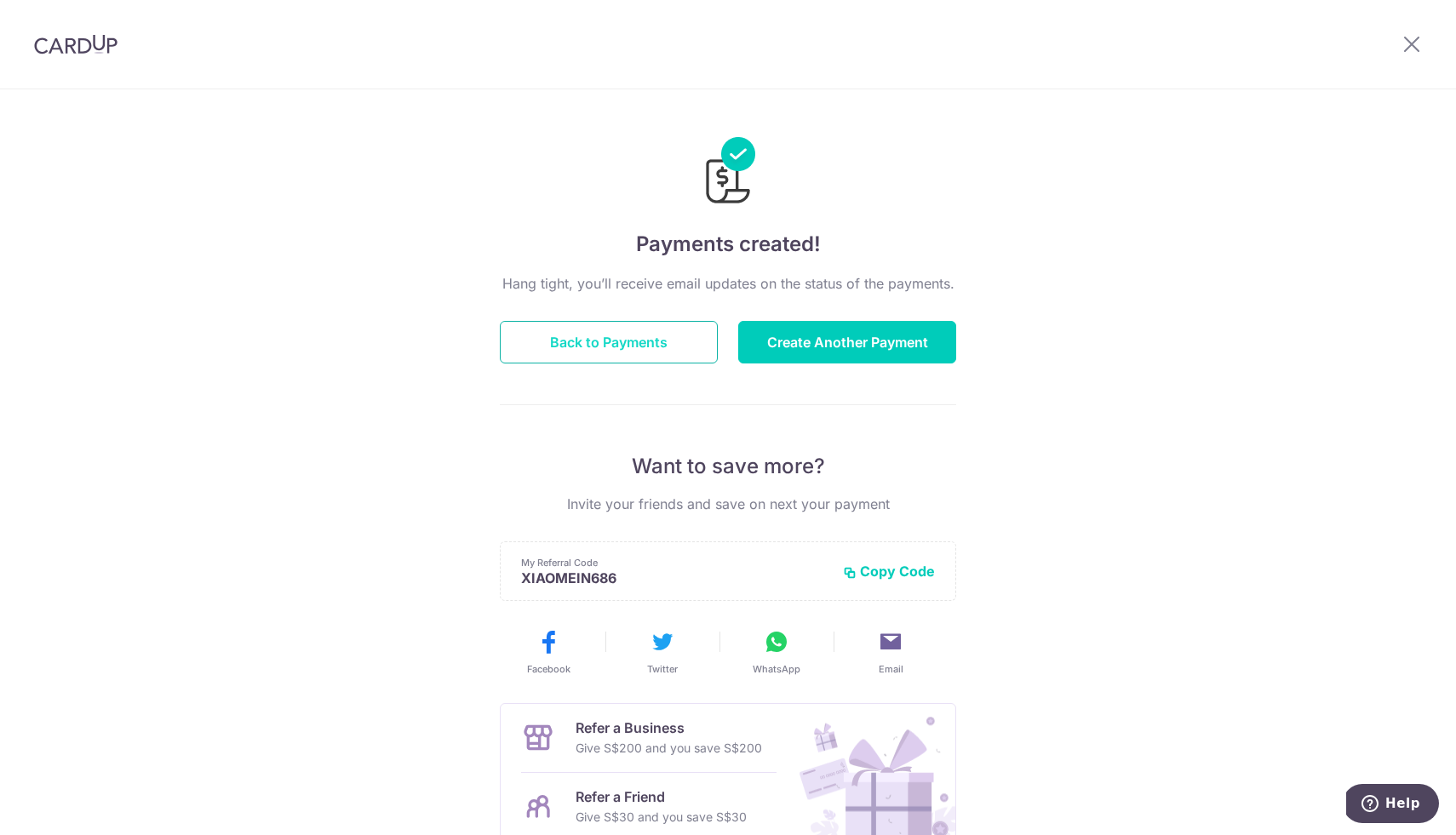
click at [675, 331] on button "Back to Payments" at bounding box center [608, 342] width 218 height 43
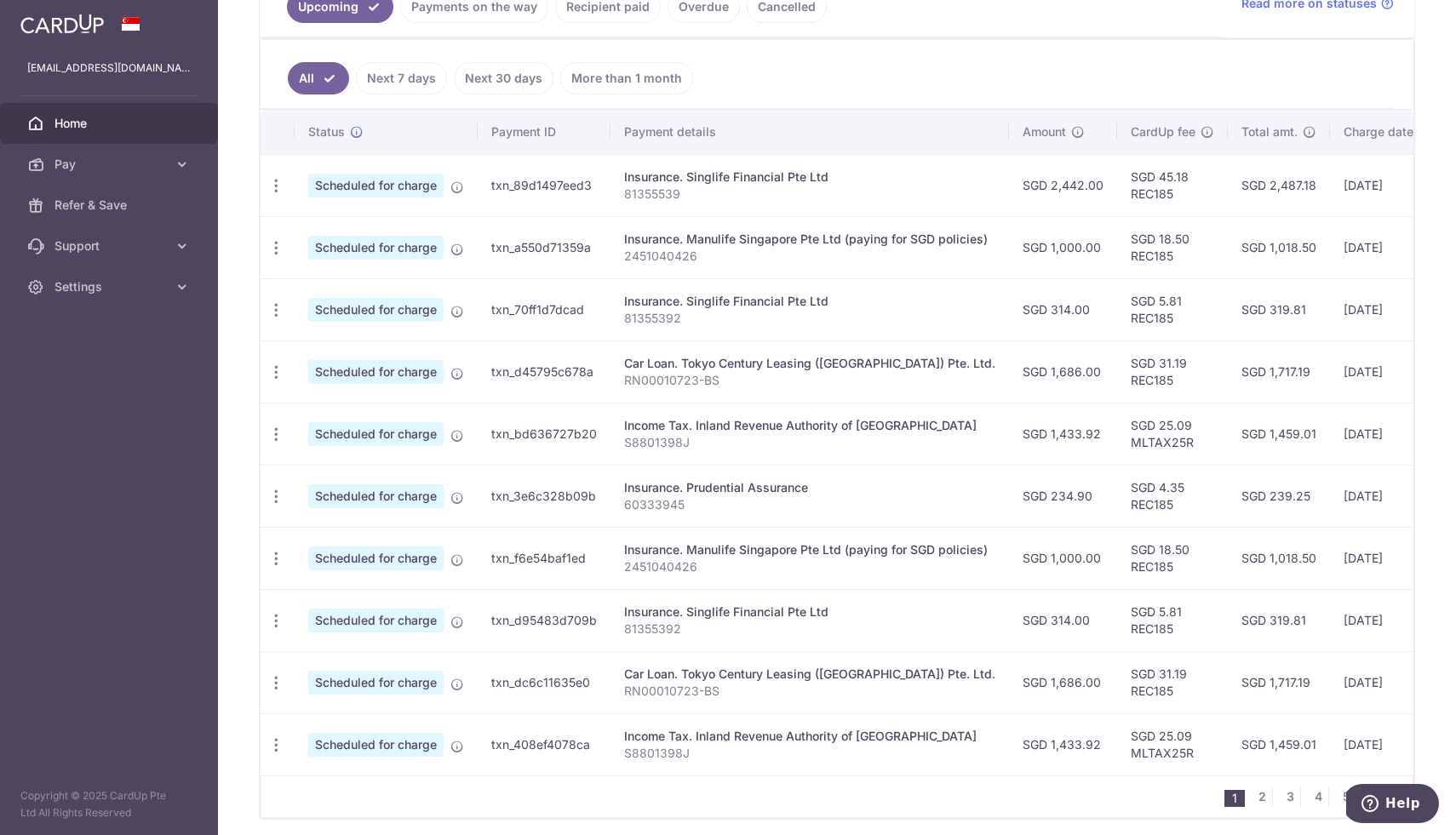
scroll to position [480, 0]
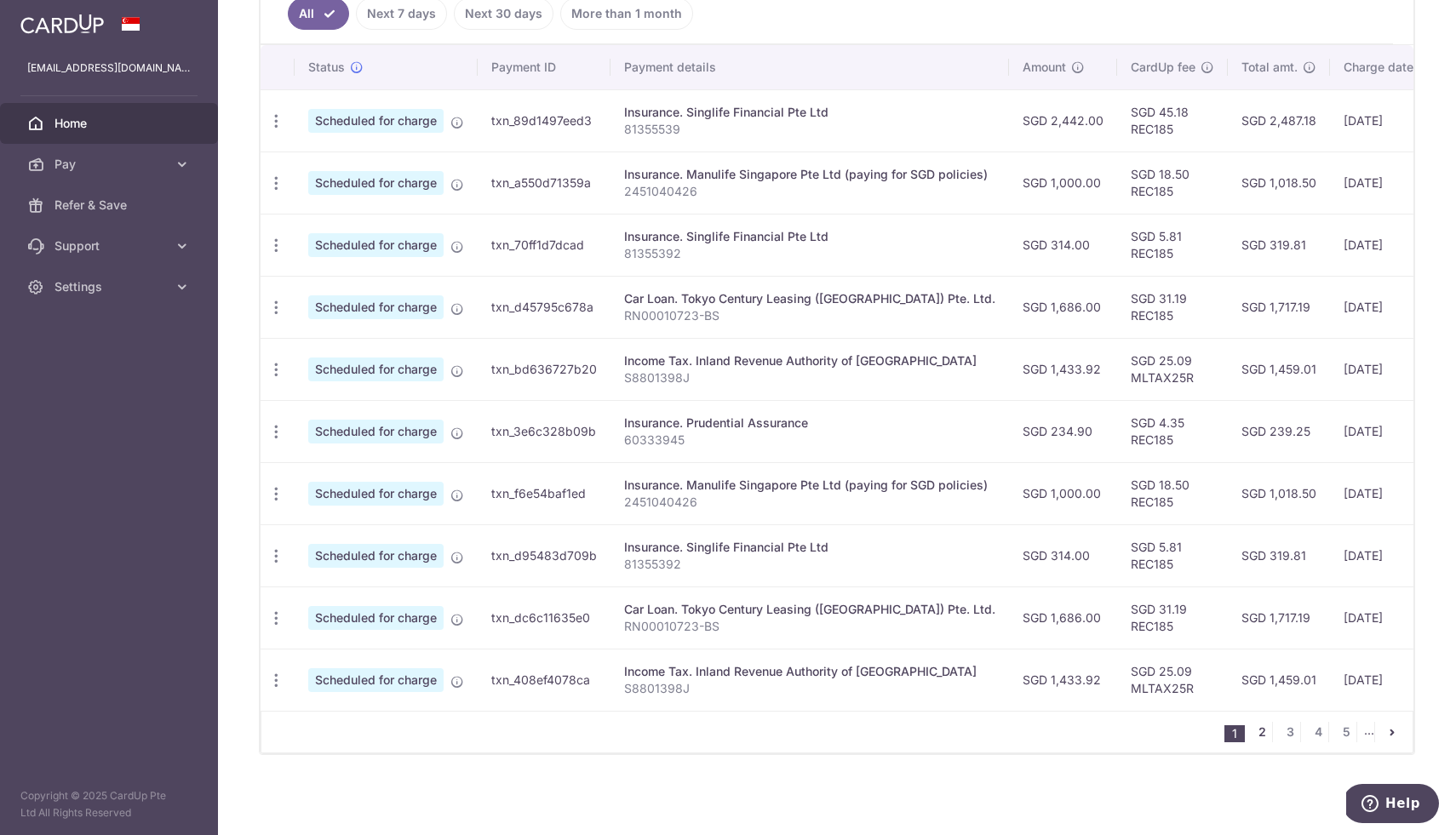
click at [1265, 733] on link "2" at bounding box center [1261, 731] width 20 height 20
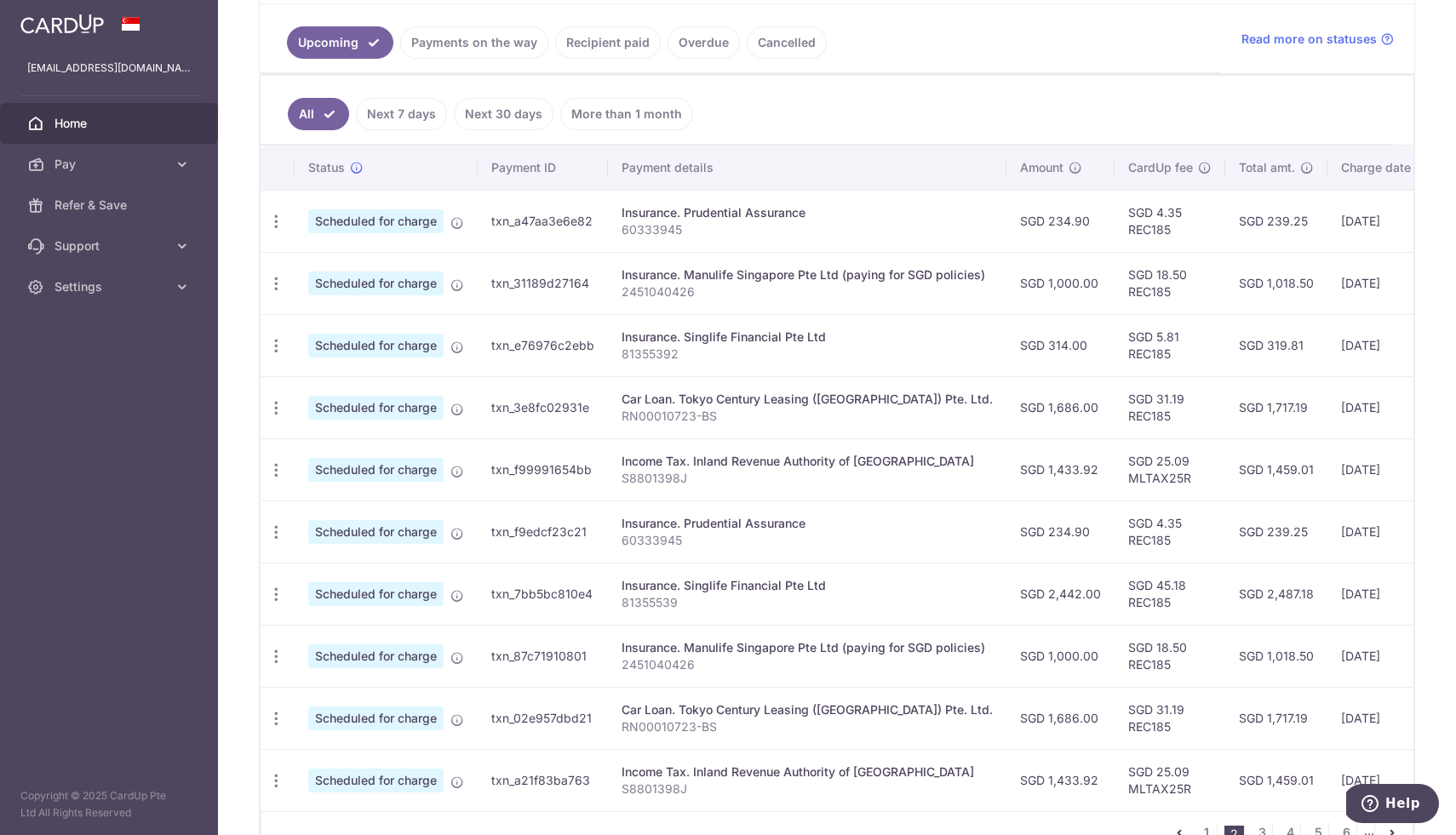
scroll to position [404, 0]
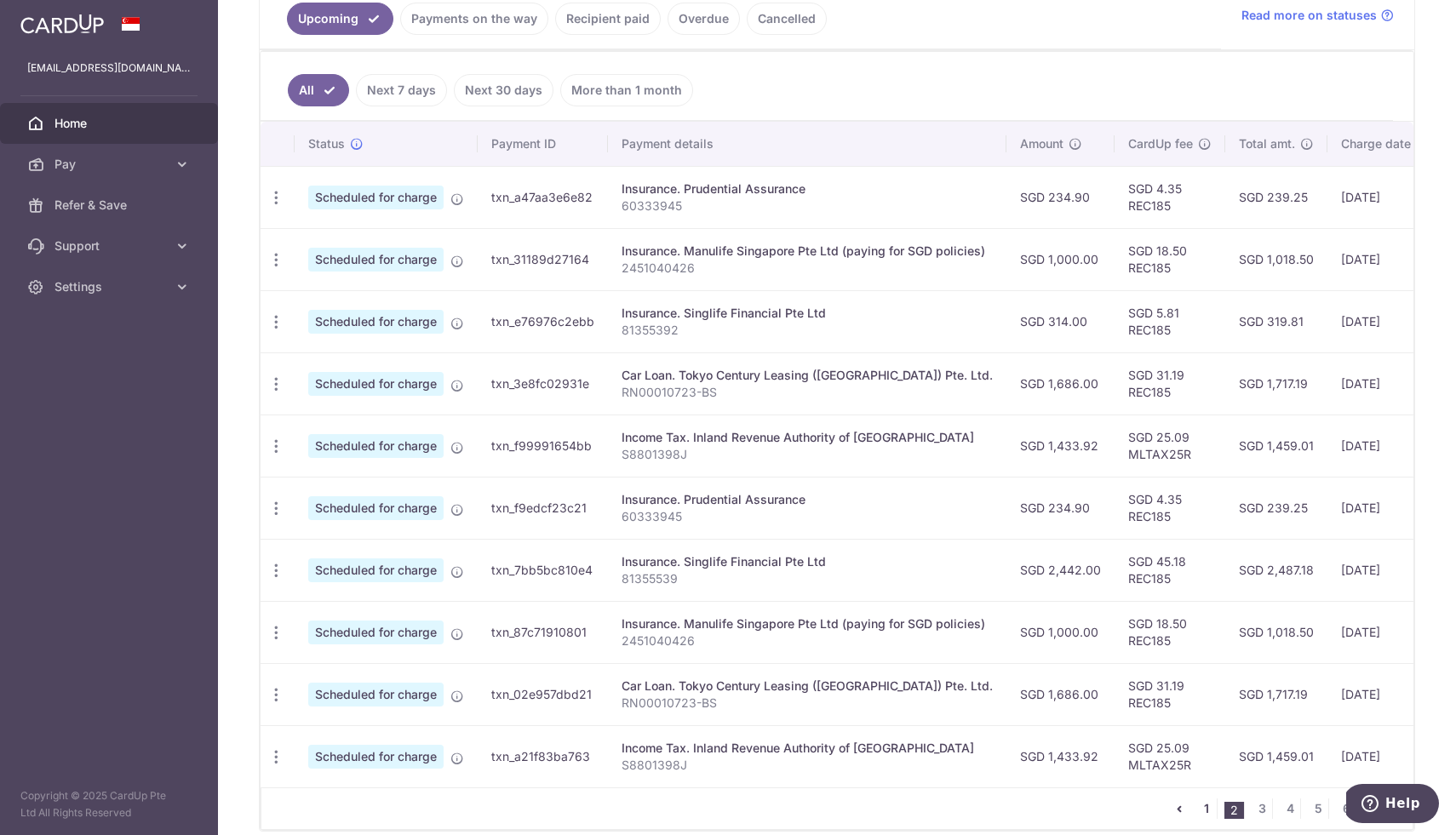
click at [1210, 807] on link "1" at bounding box center [1206, 808] width 20 height 20
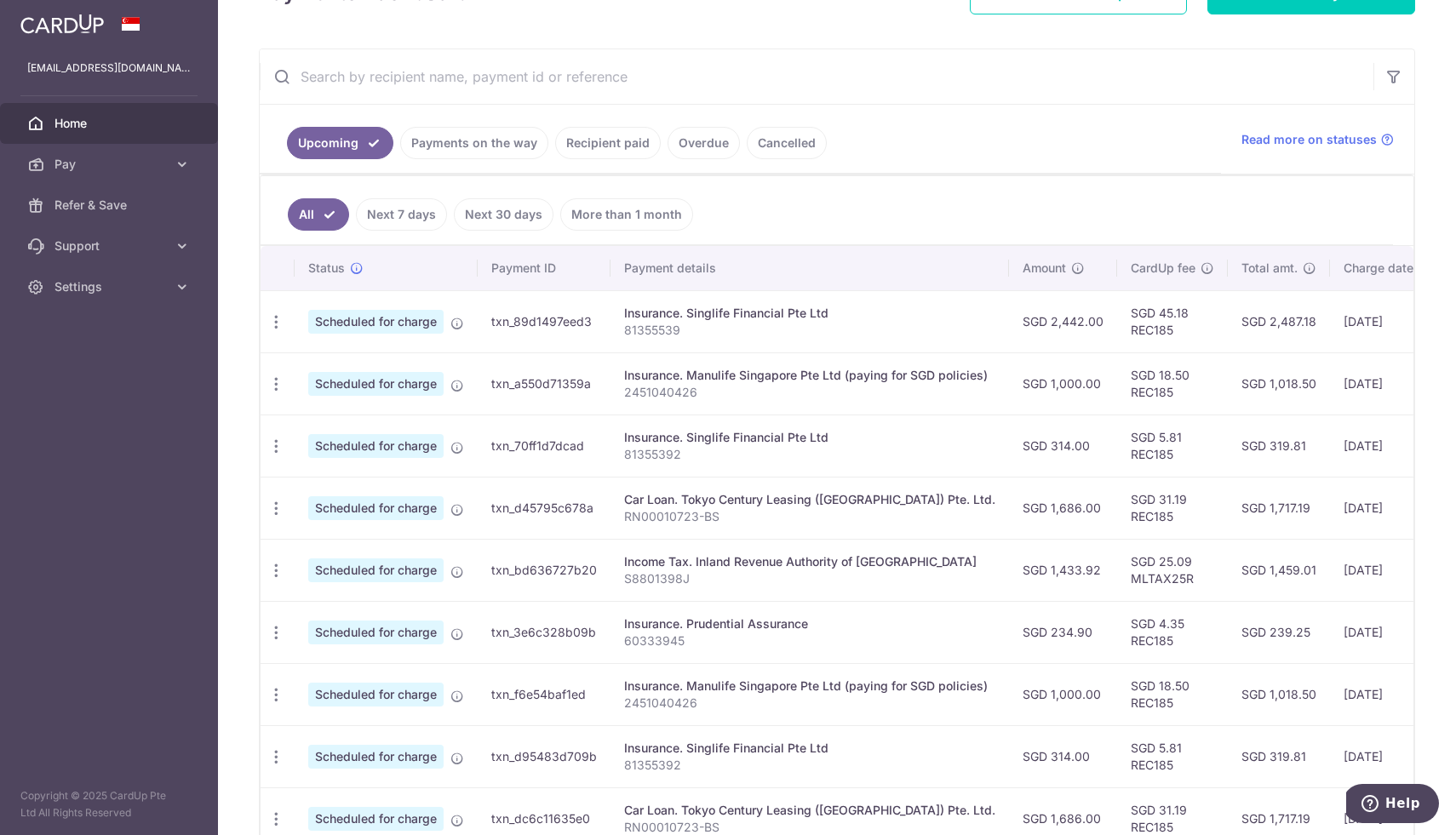
scroll to position [273, 0]
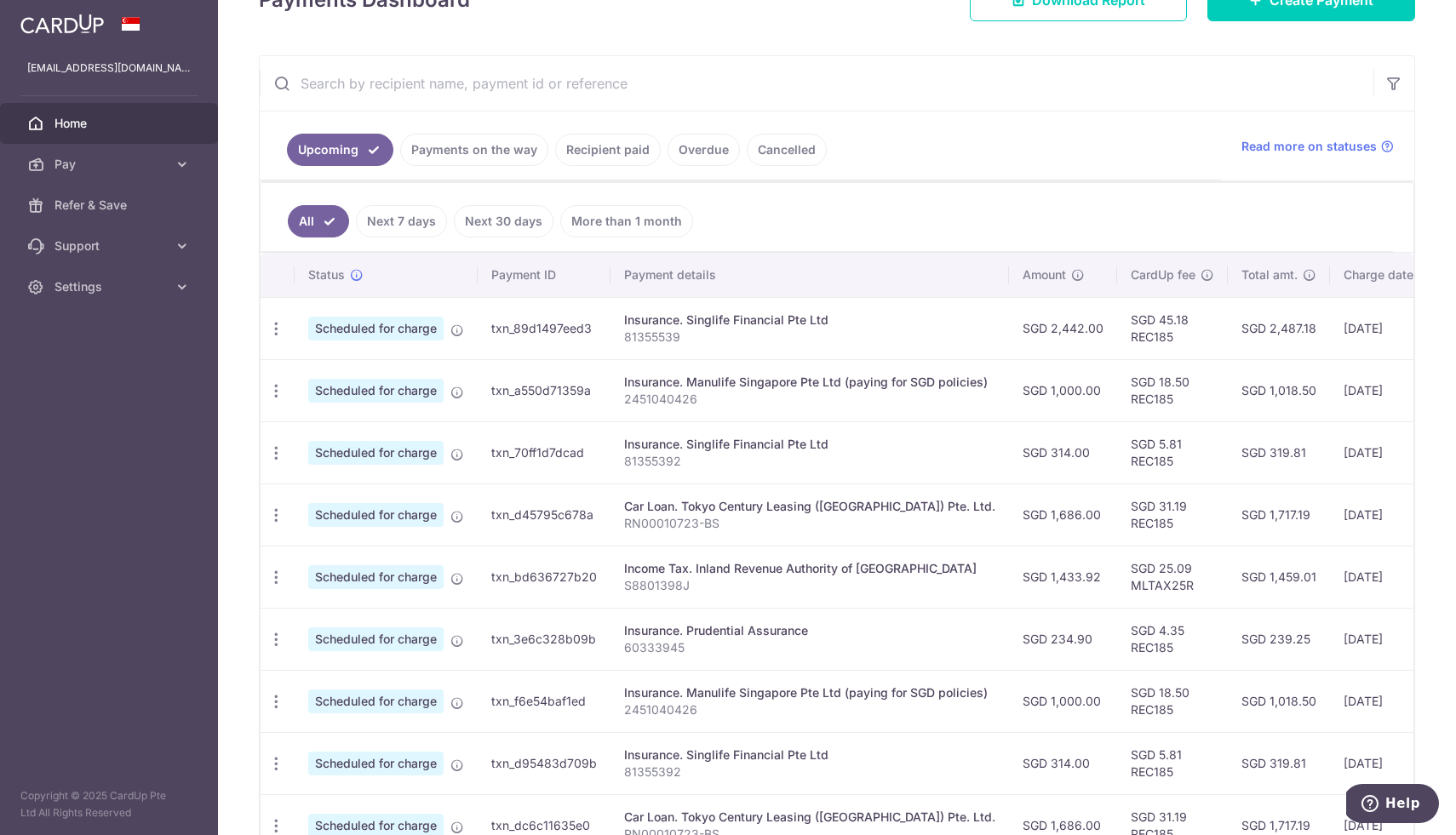
click at [74, 142] on link "Home" at bounding box center [108, 123] width 218 height 41
